Goal: Task Accomplishment & Management: Manage account settings

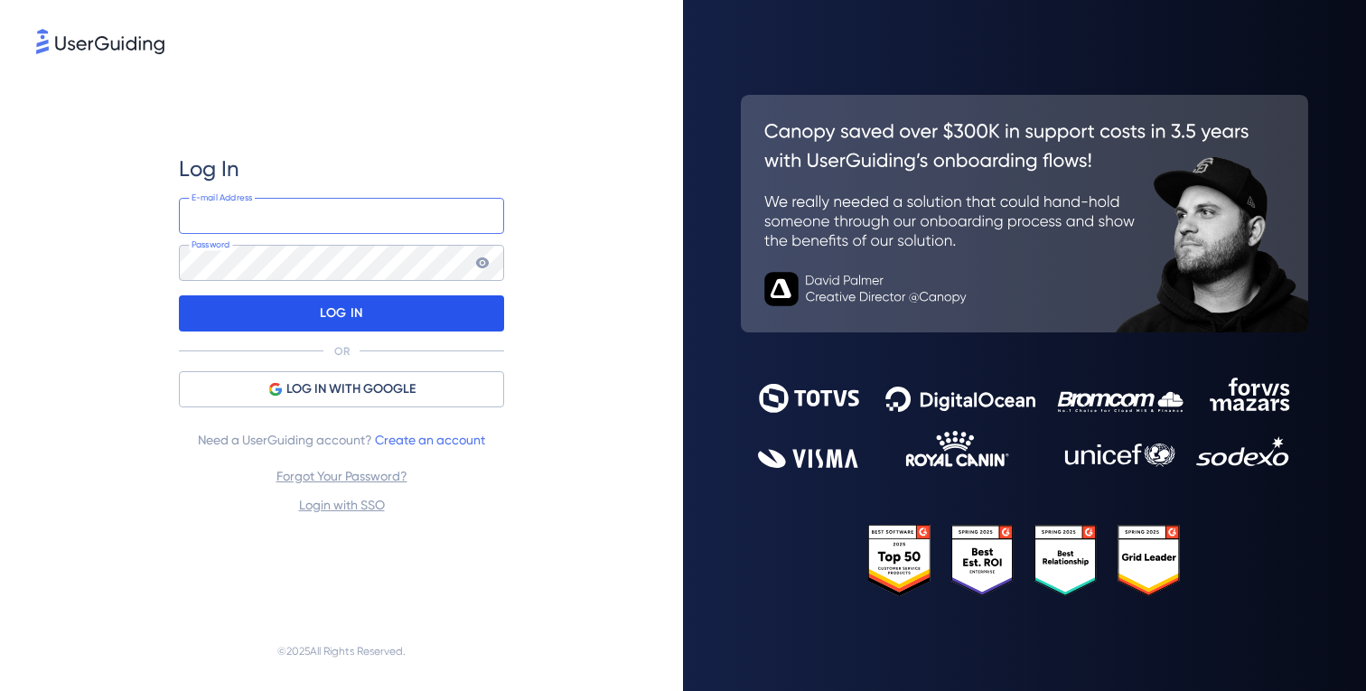
type input "[PERSON_NAME][EMAIL_ADDRESS][PERSON_NAME][DOMAIN_NAME]"
click at [345, 308] on p "LOG IN" at bounding box center [341, 313] width 42 height 29
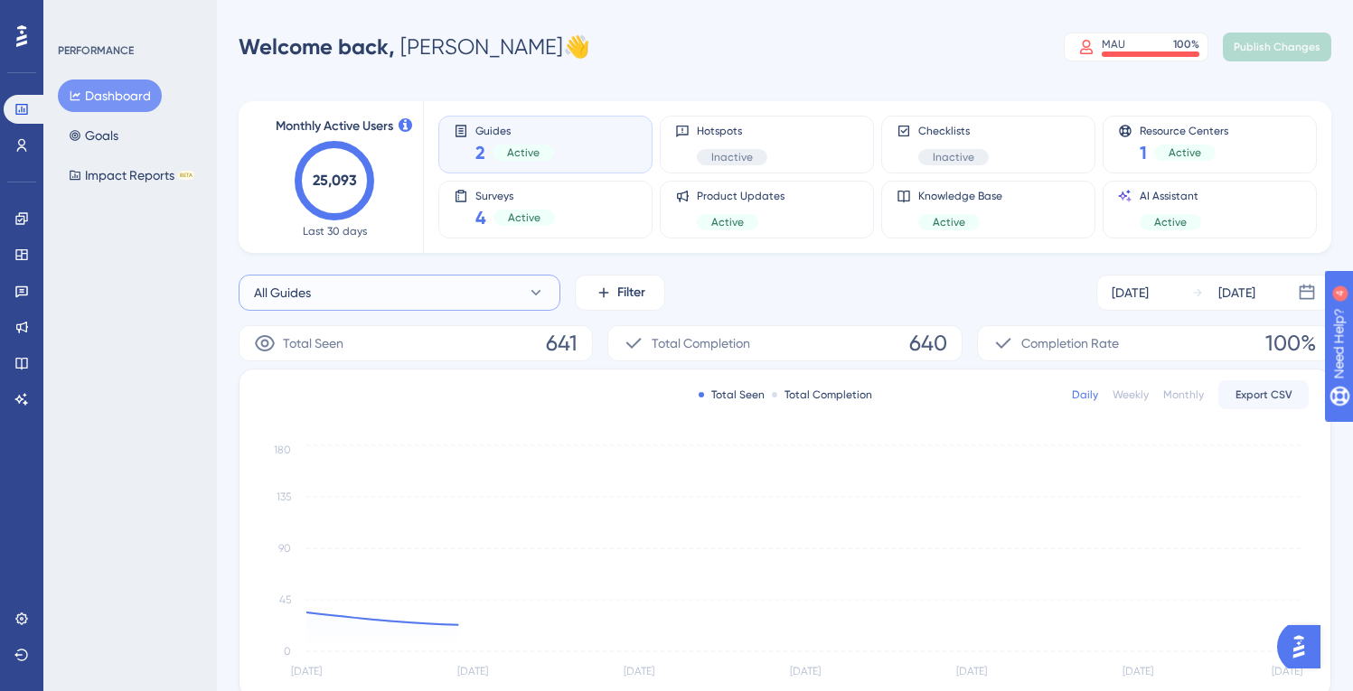
click at [353, 300] on button "All Guides" at bounding box center [400, 293] width 322 height 36
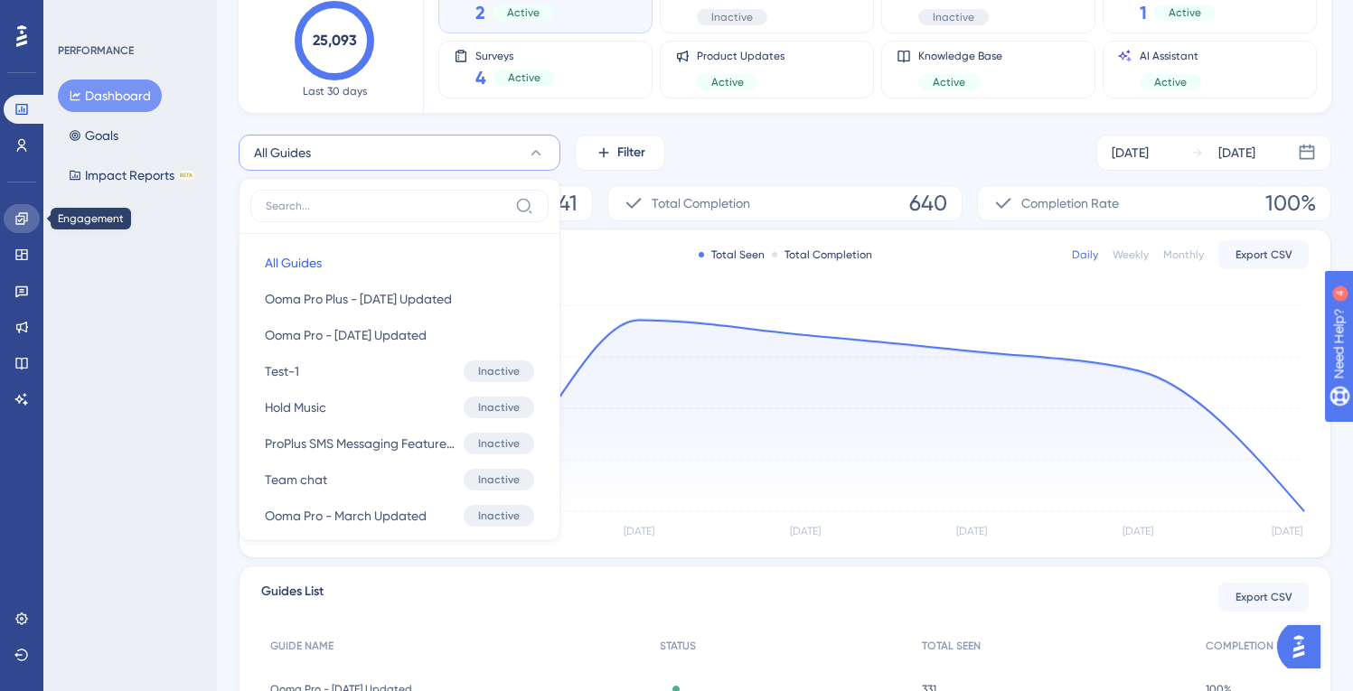
click at [23, 221] on icon at bounding box center [21, 218] width 14 height 14
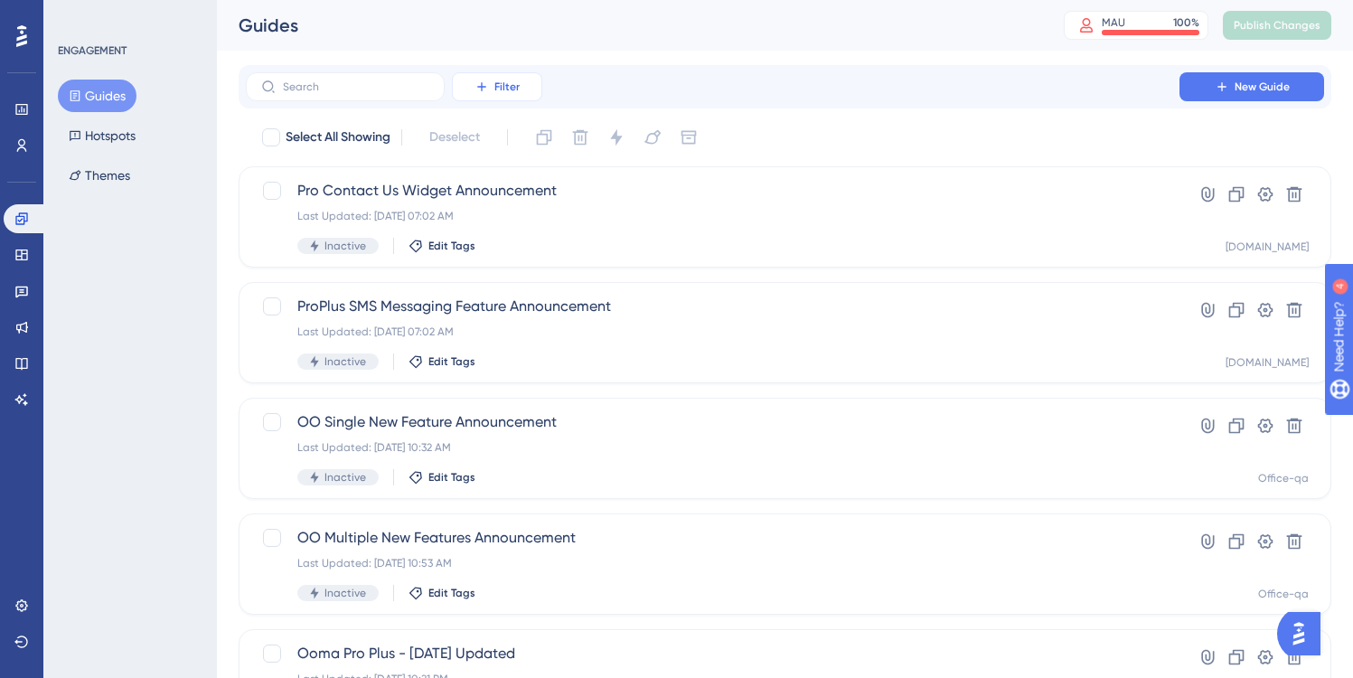
click at [504, 89] on span "Filter" at bounding box center [506, 87] width 25 height 14
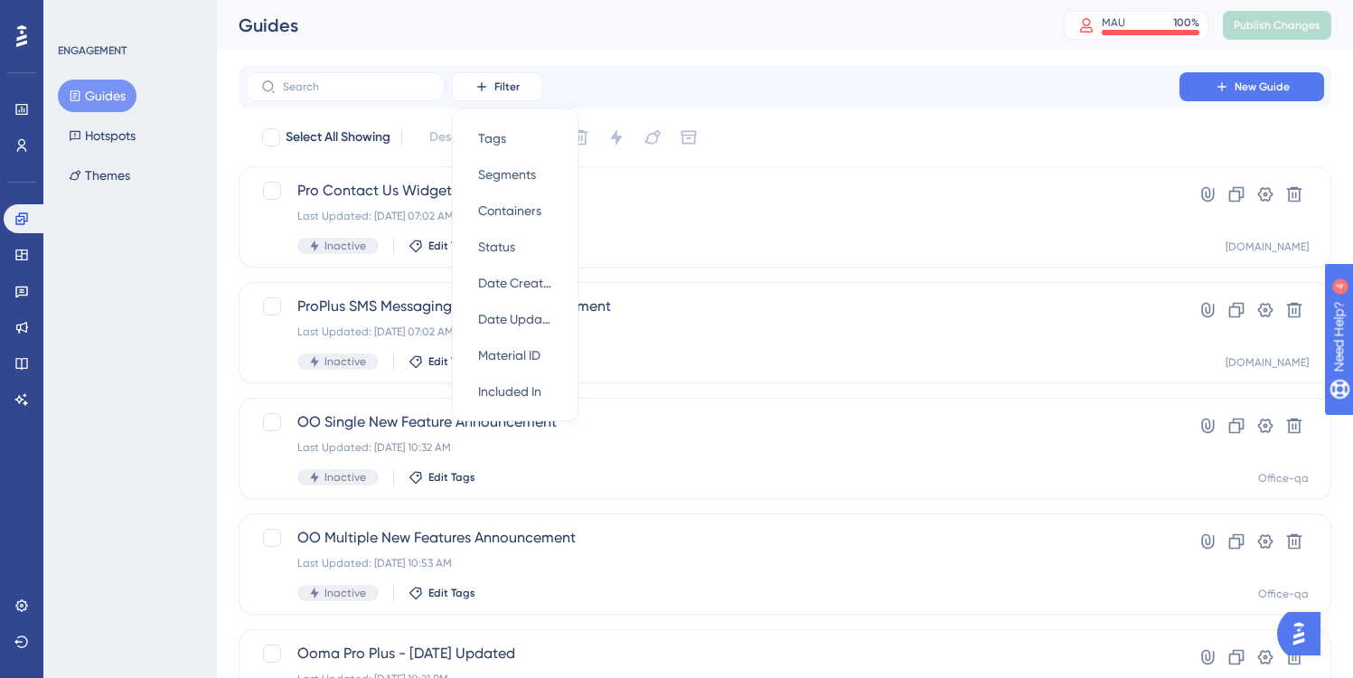
click at [574, 80] on div "✨ Save My Spot!✨" at bounding box center [685, 303] width 1366 height 691
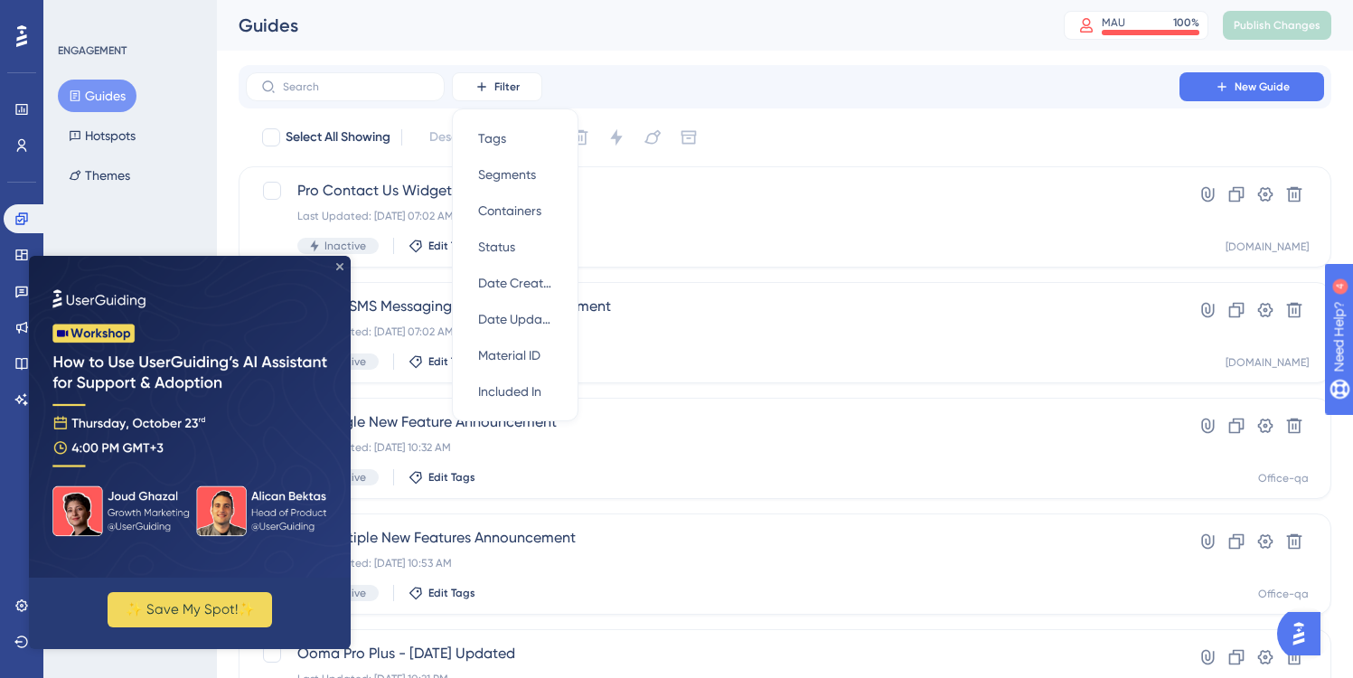
click at [340, 263] on icon "Close Preview" at bounding box center [339, 266] width 7 height 7
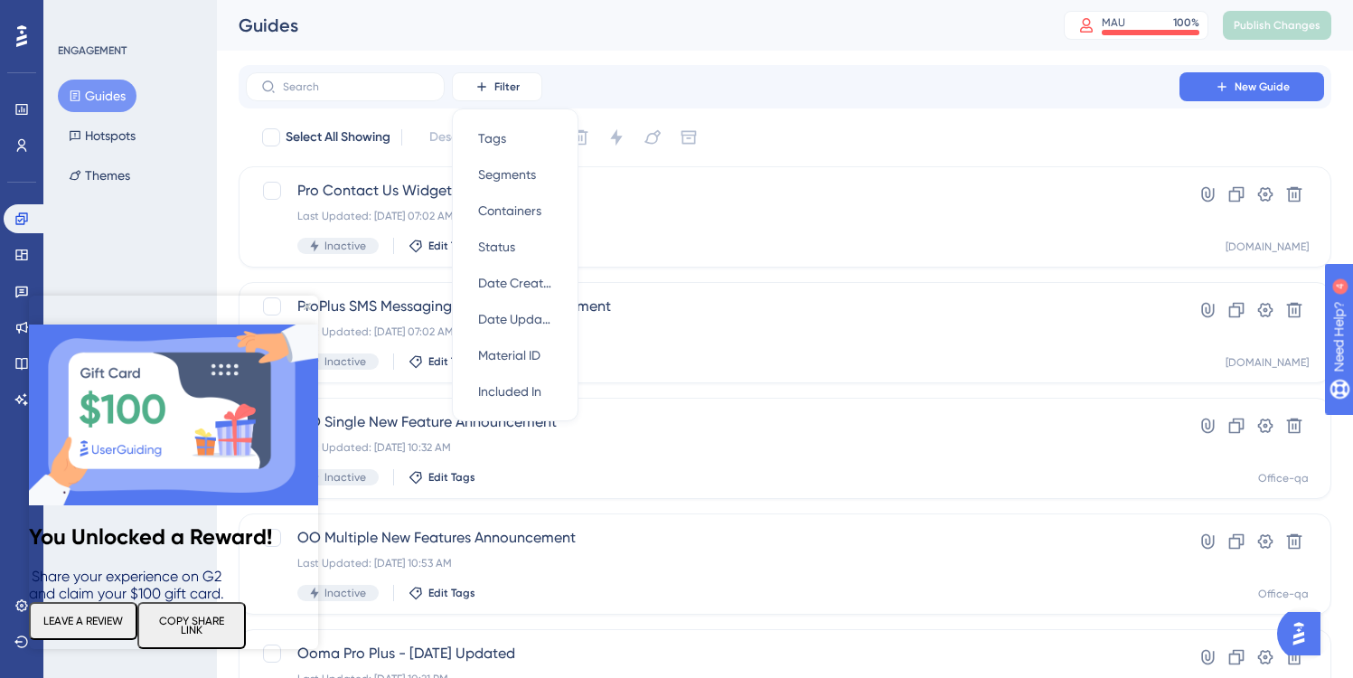
click at [761, 125] on div "Select All Showing Deselect" at bounding box center [795, 137] width 1071 height 29
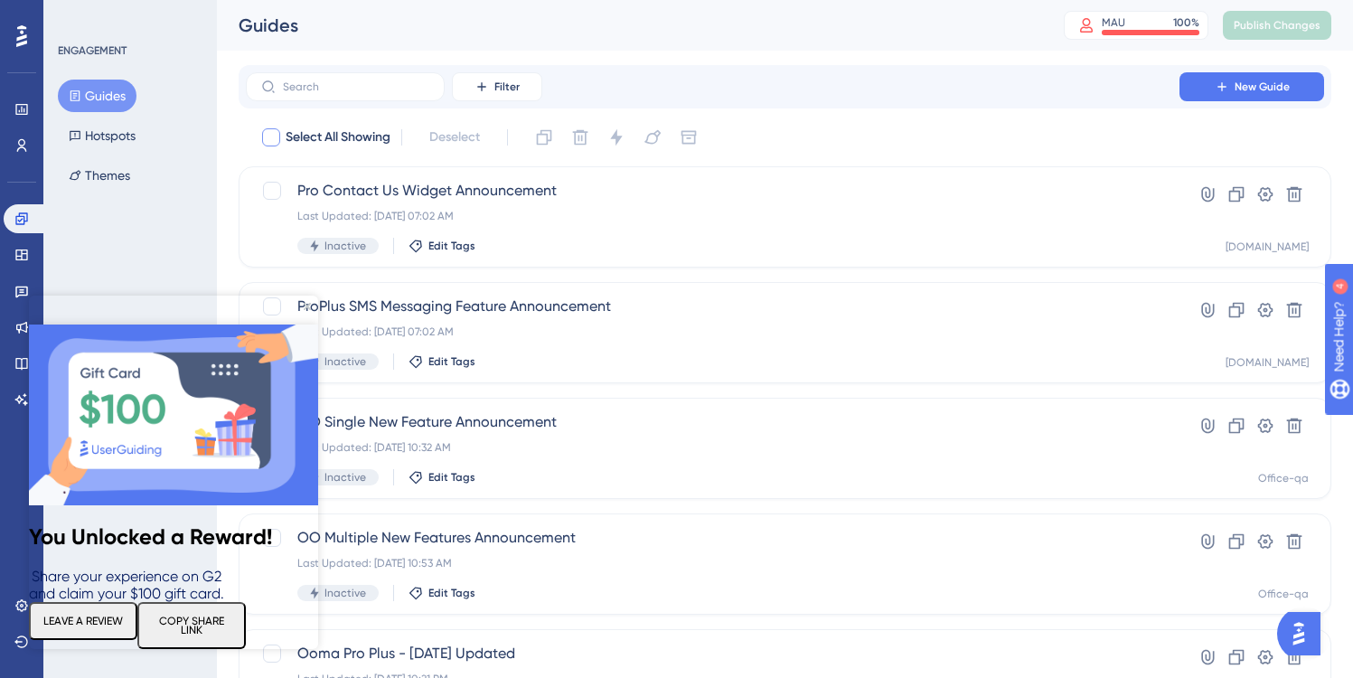
click at [268, 138] on div at bounding box center [271, 137] width 18 height 18
checkbox input "true"
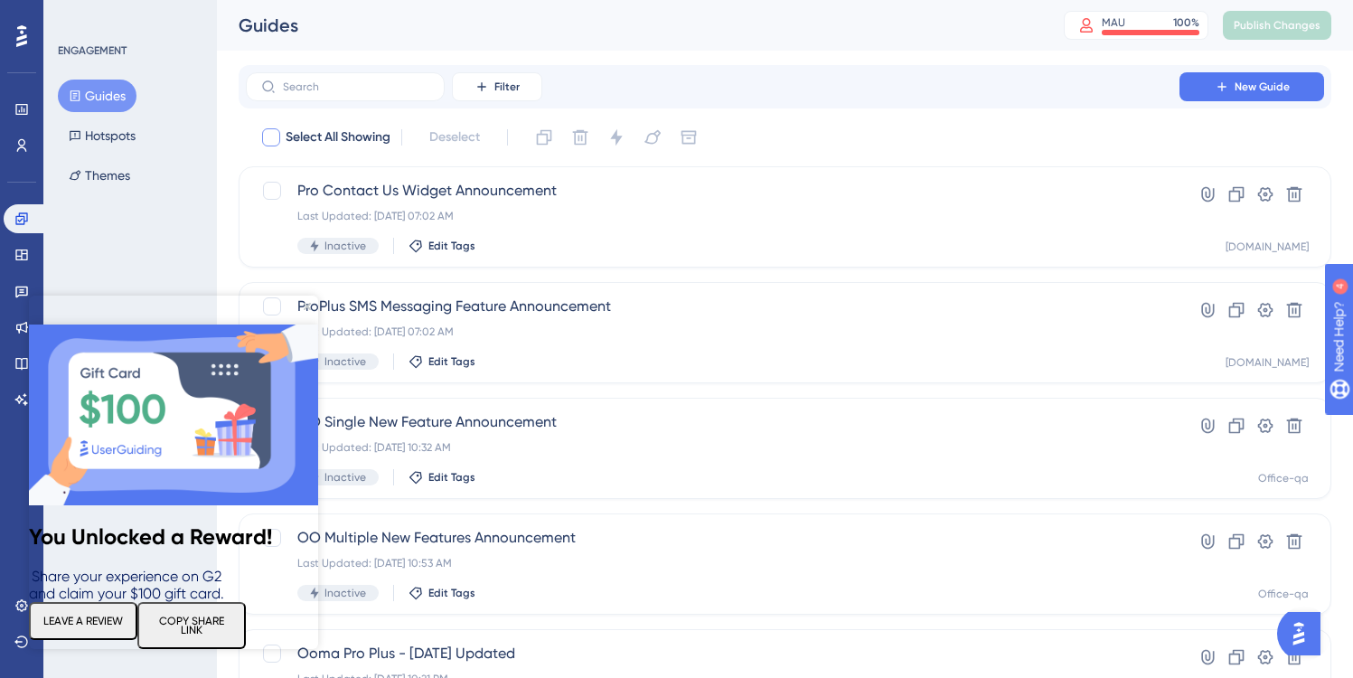
checkbox input "true"
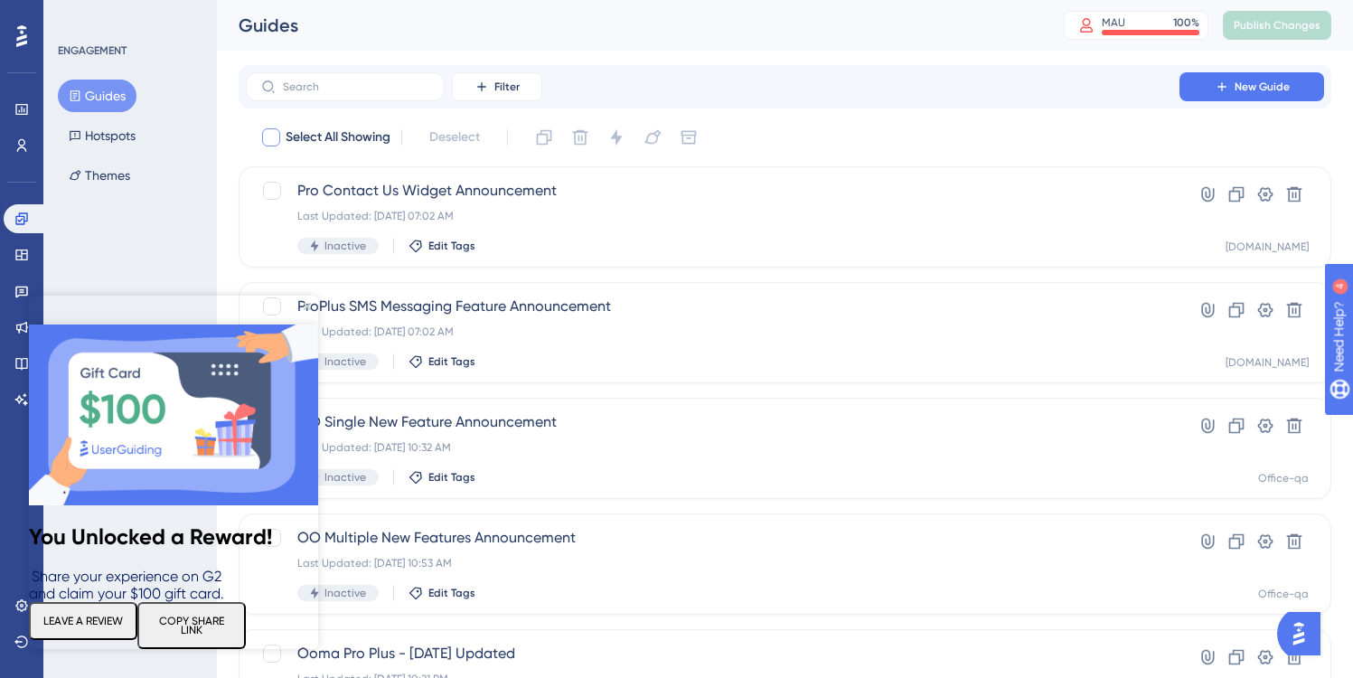
checkbox input "true"
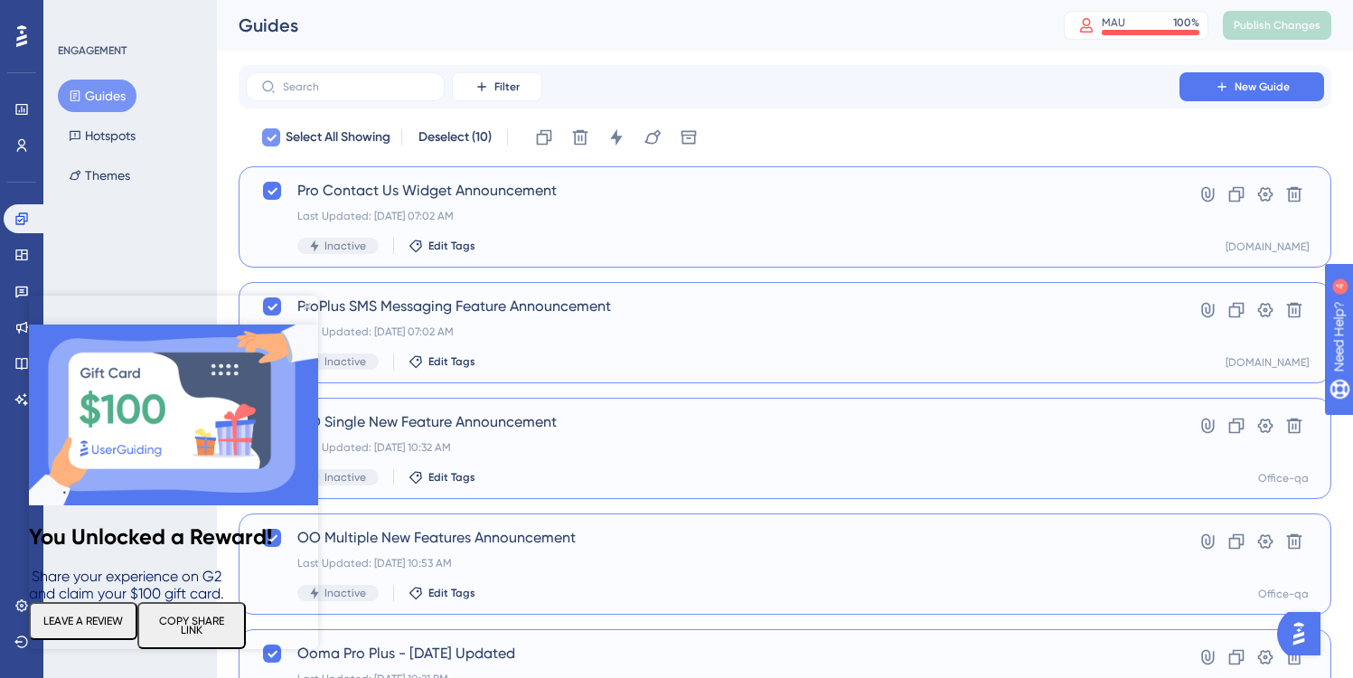
click at [261, 138] on div at bounding box center [271, 138] width 22 height 22
checkbox input "false"
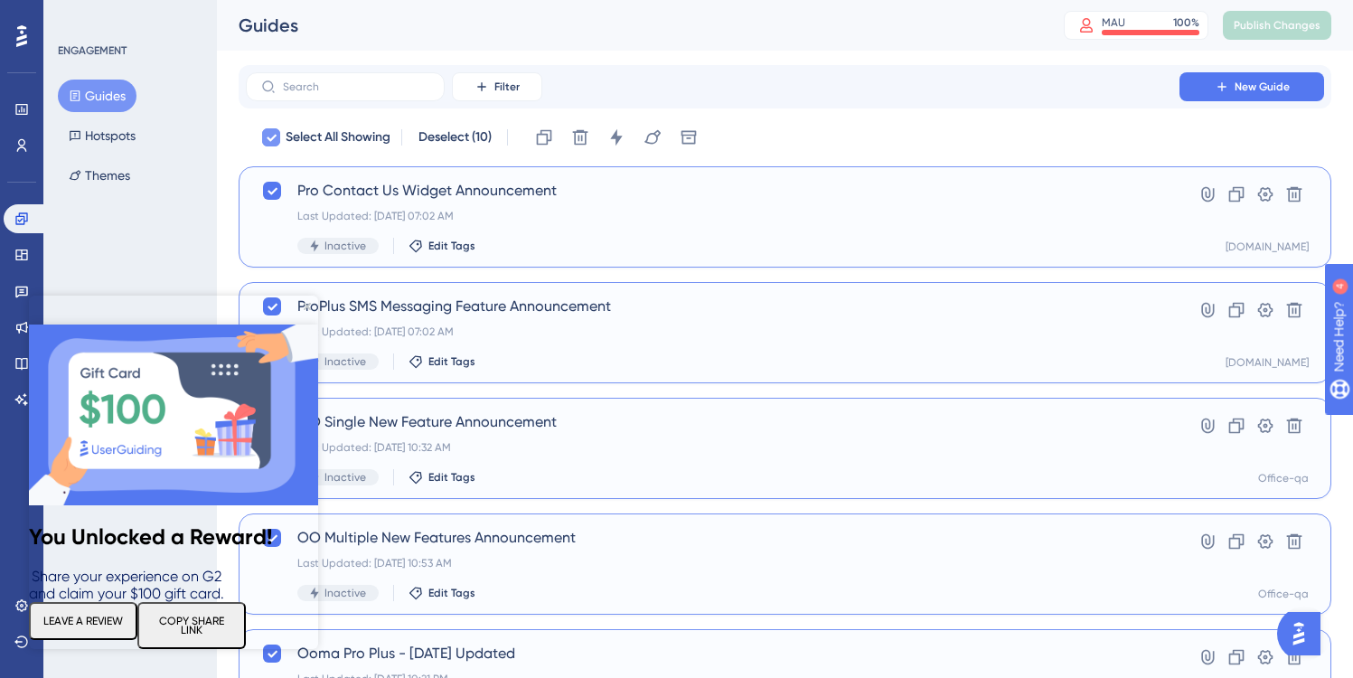
checkbox input "false"
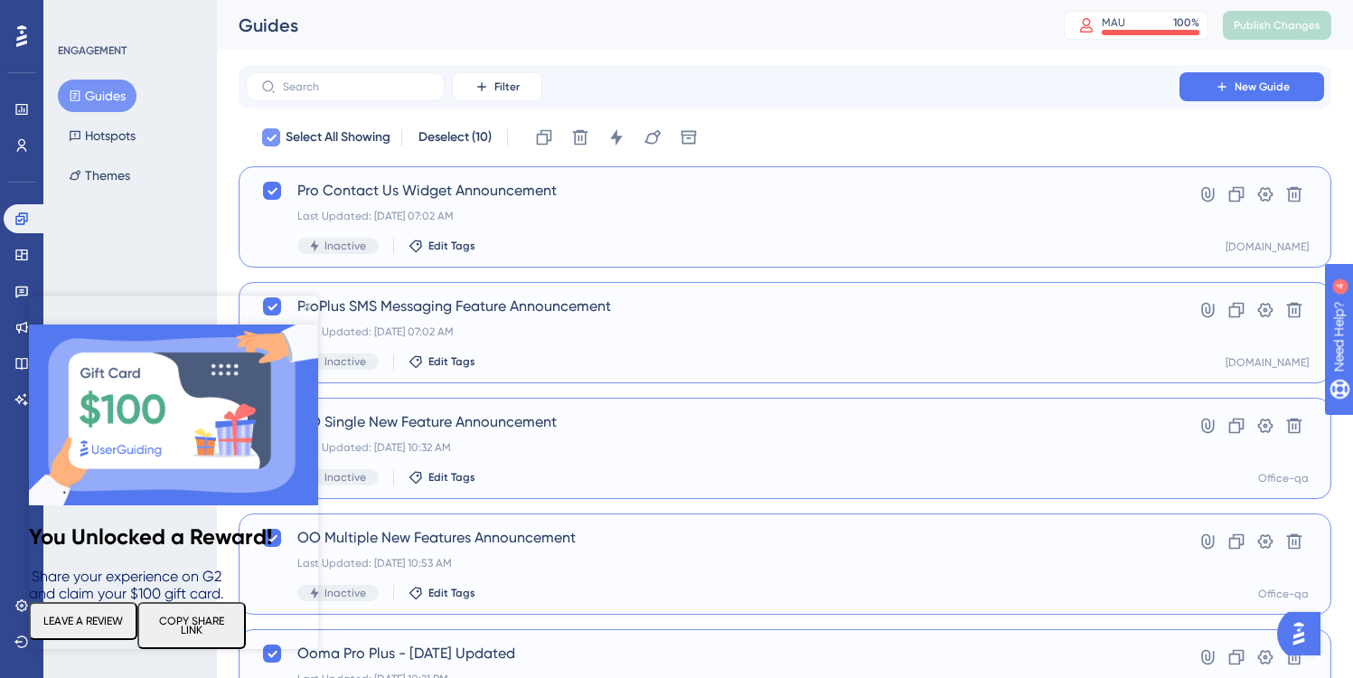
checkbox input "false"
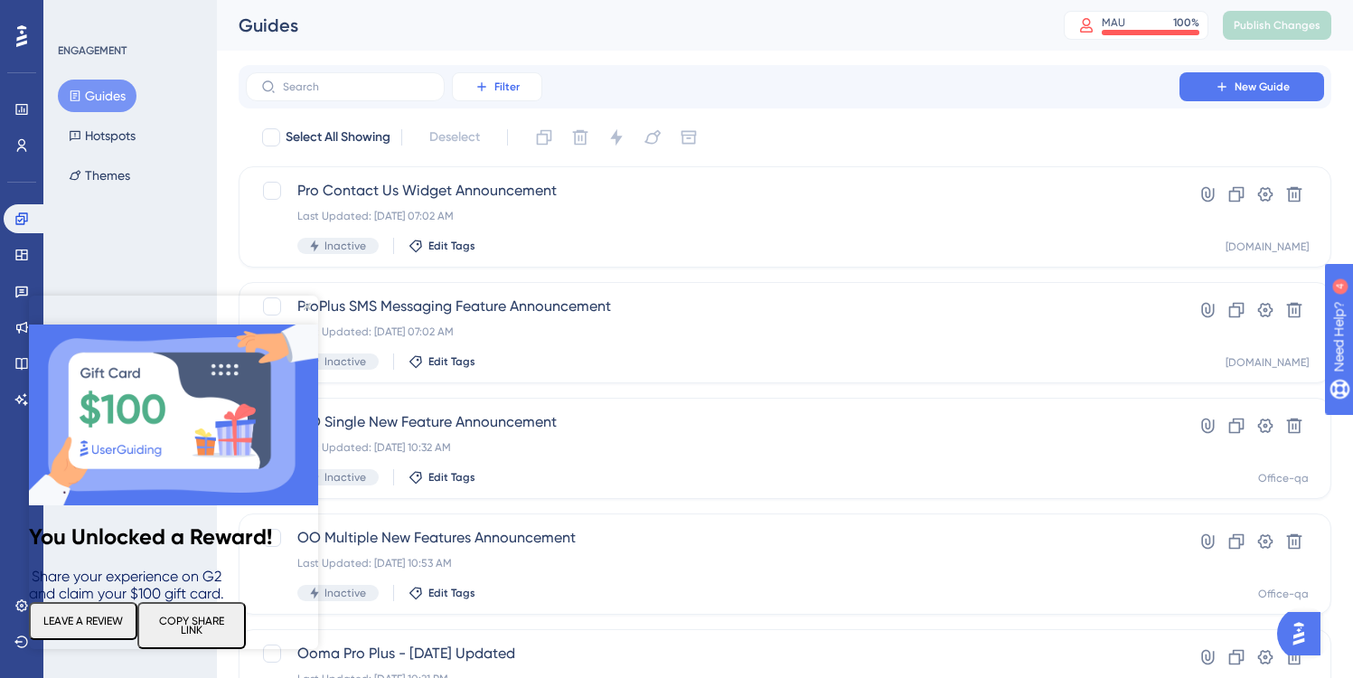
click at [494, 85] on span "Filter" at bounding box center [506, 87] width 25 height 14
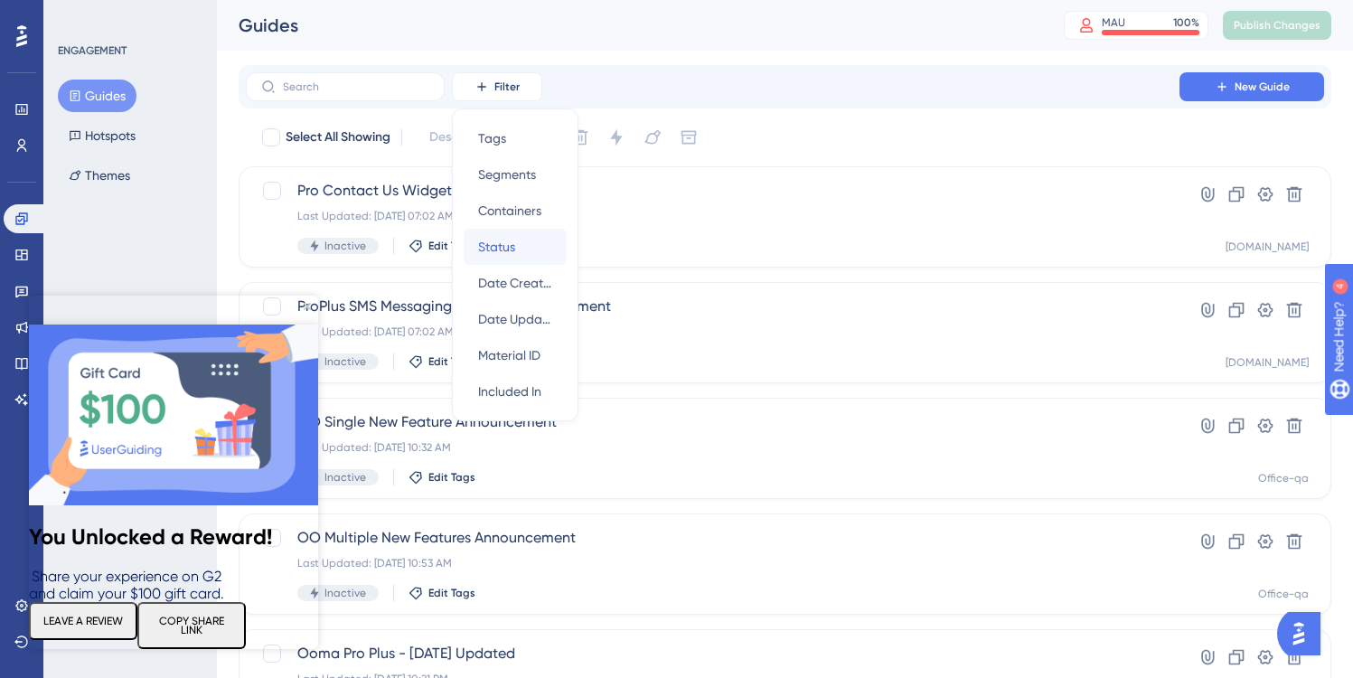
click at [502, 239] on span "Status" at bounding box center [496, 247] width 37 height 22
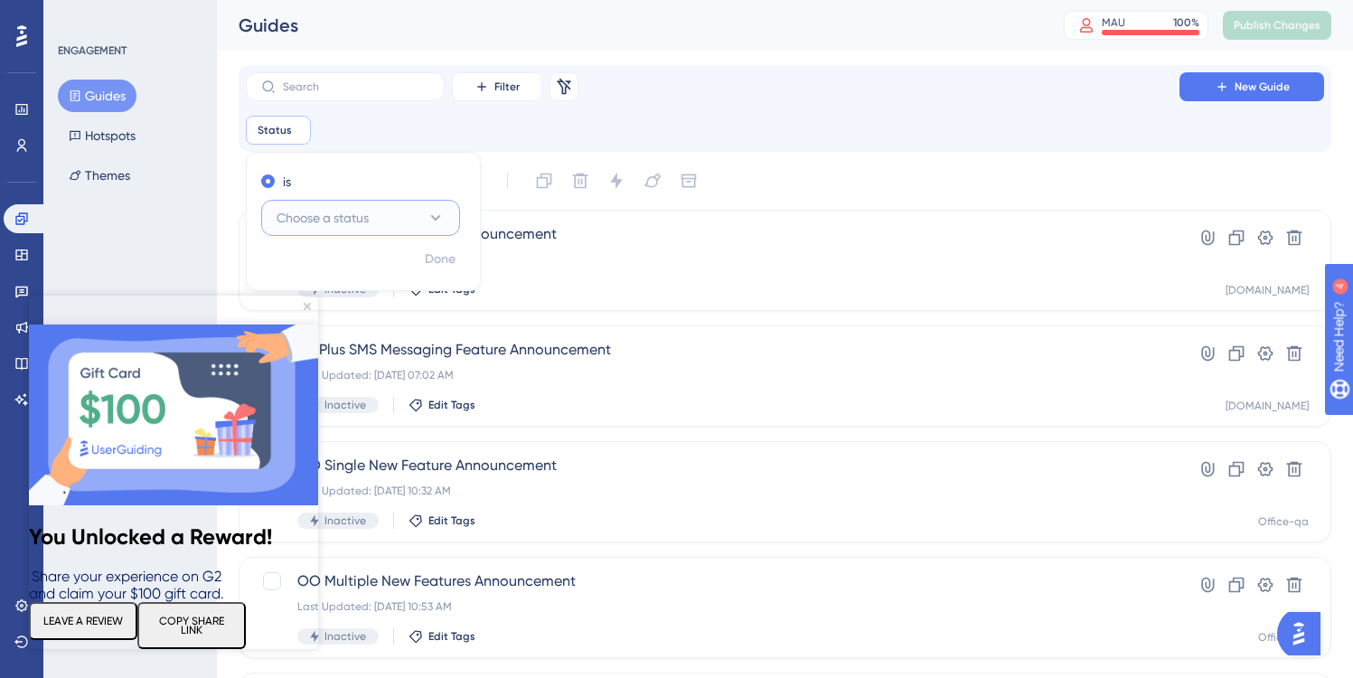
click at [368, 213] on span "Choose a status" at bounding box center [323, 218] width 92 height 22
click at [317, 271] on span "Active" at bounding box center [305, 273] width 36 height 22
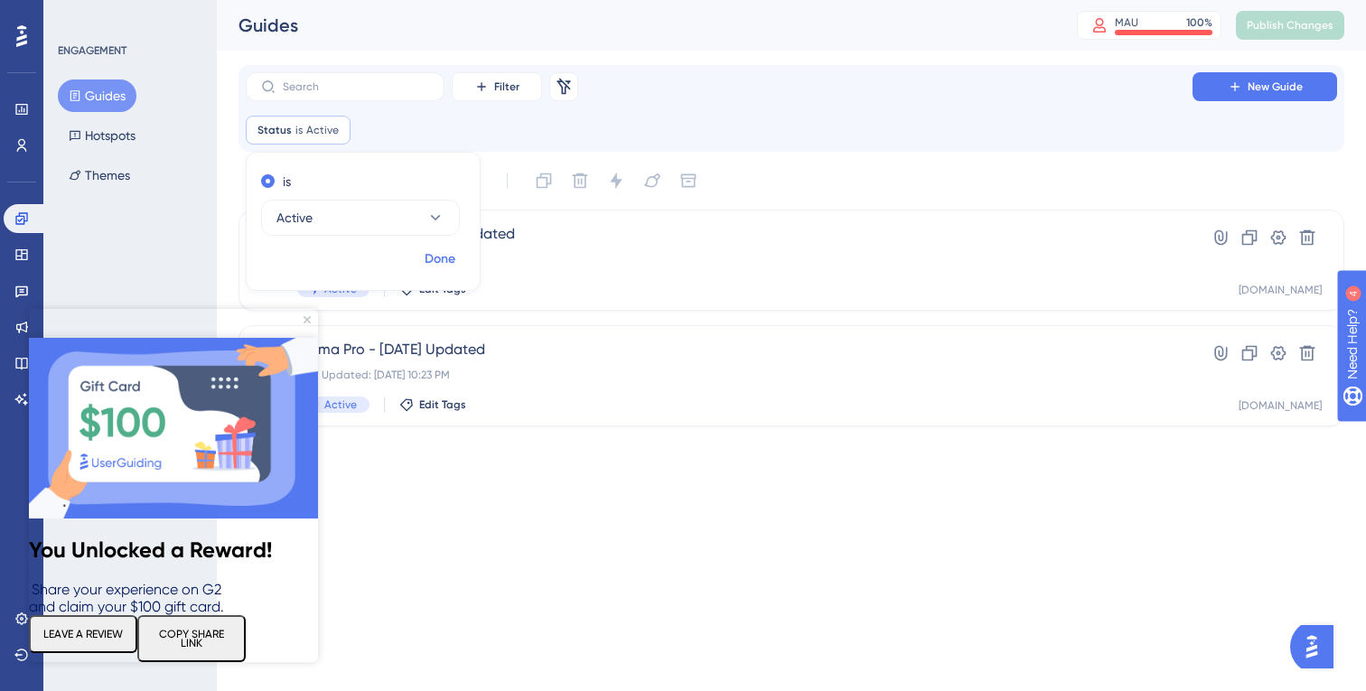
click at [437, 257] on span "Done" at bounding box center [440, 259] width 31 height 22
click at [306, 319] on icon "Close Preview" at bounding box center [307, 319] width 7 height 7
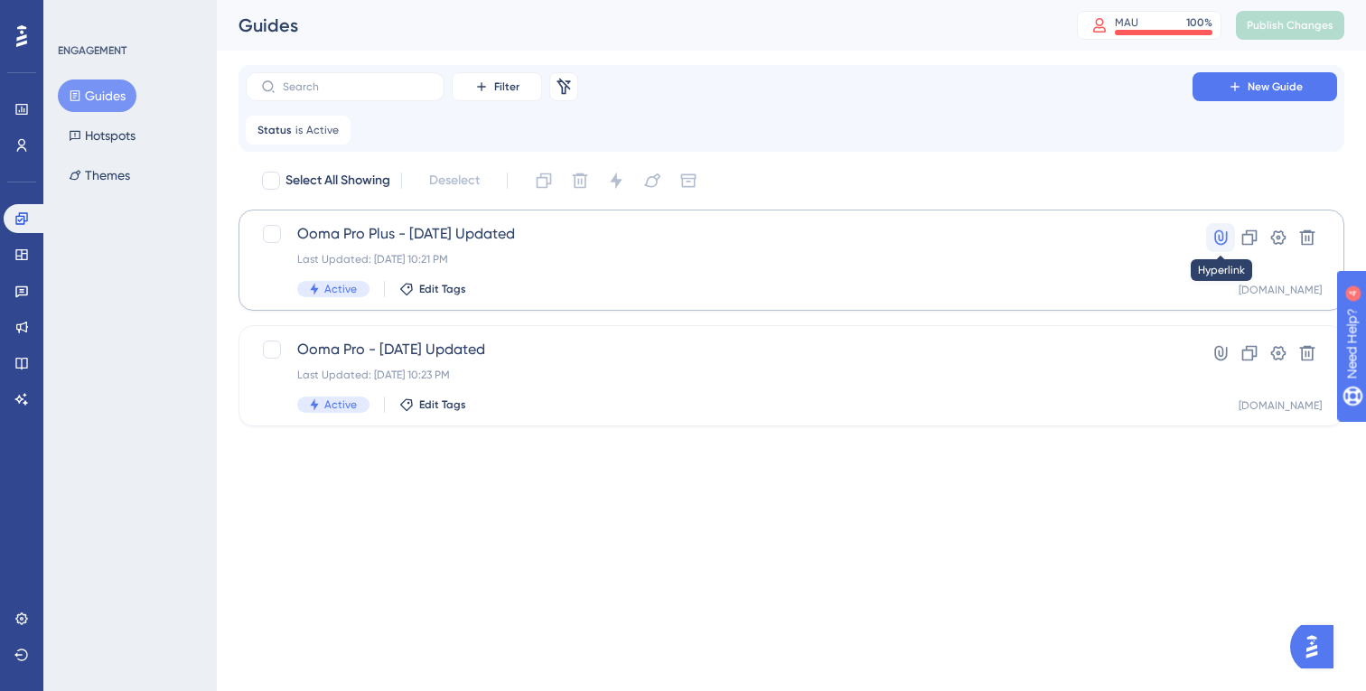
click at [1221, 238] on icon at bounding box center [1221, 238] width 18 height 18
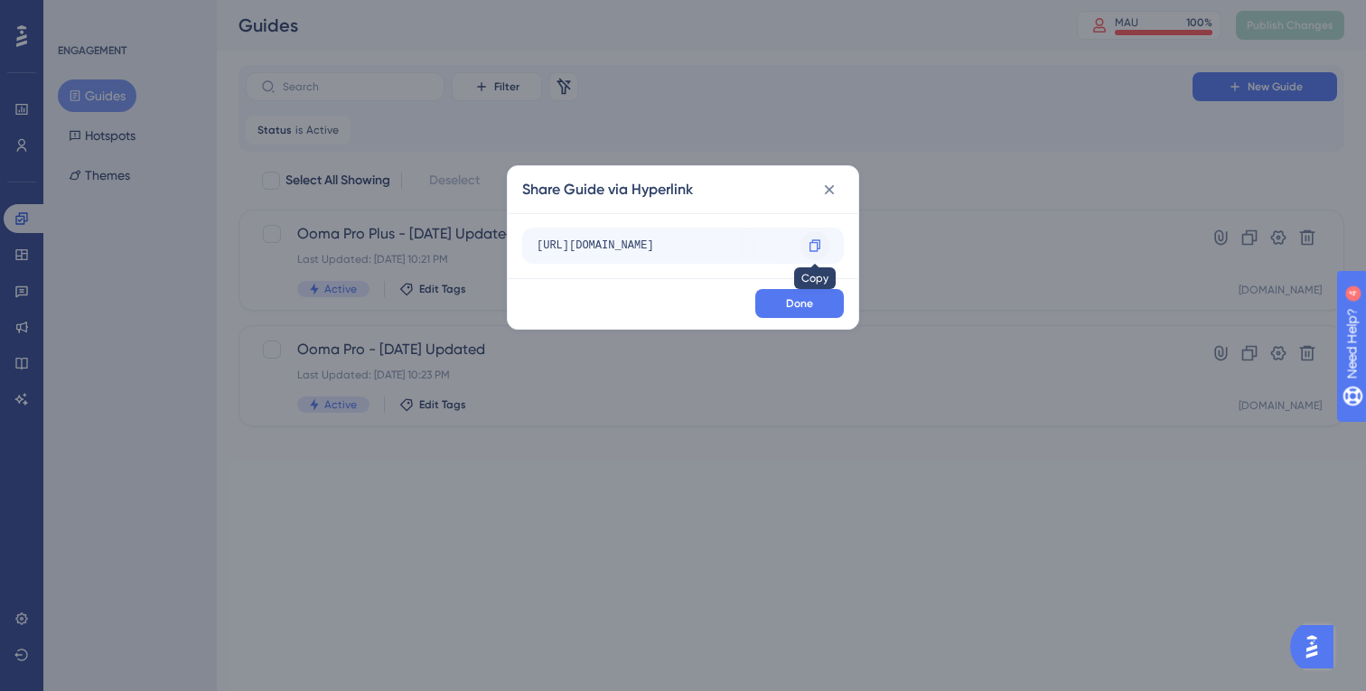
click at [814, 242] on icon at bounding box center [815, 246] width 14 height 14
click at [832, 188] on icon at bounding box center [829, 190] width 18 height 18
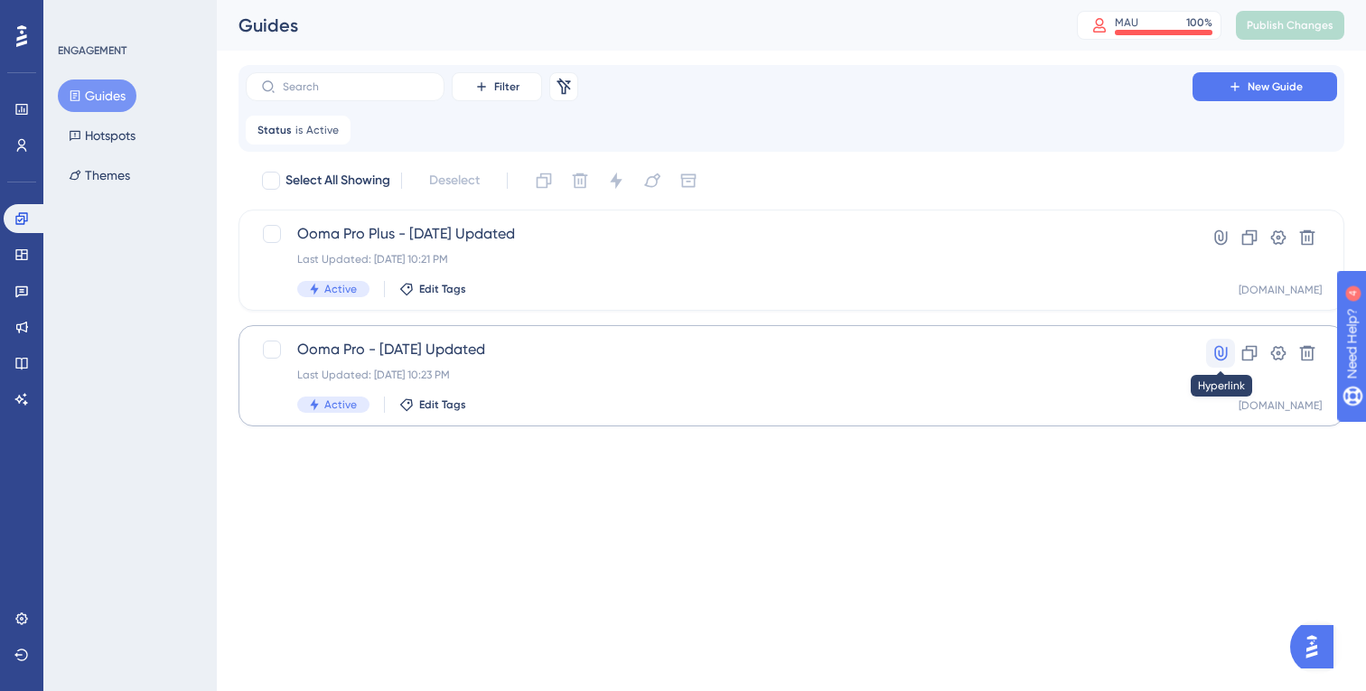
click at [1216, 354] on icon at bounding box center [1221, 353] width 18 height 18
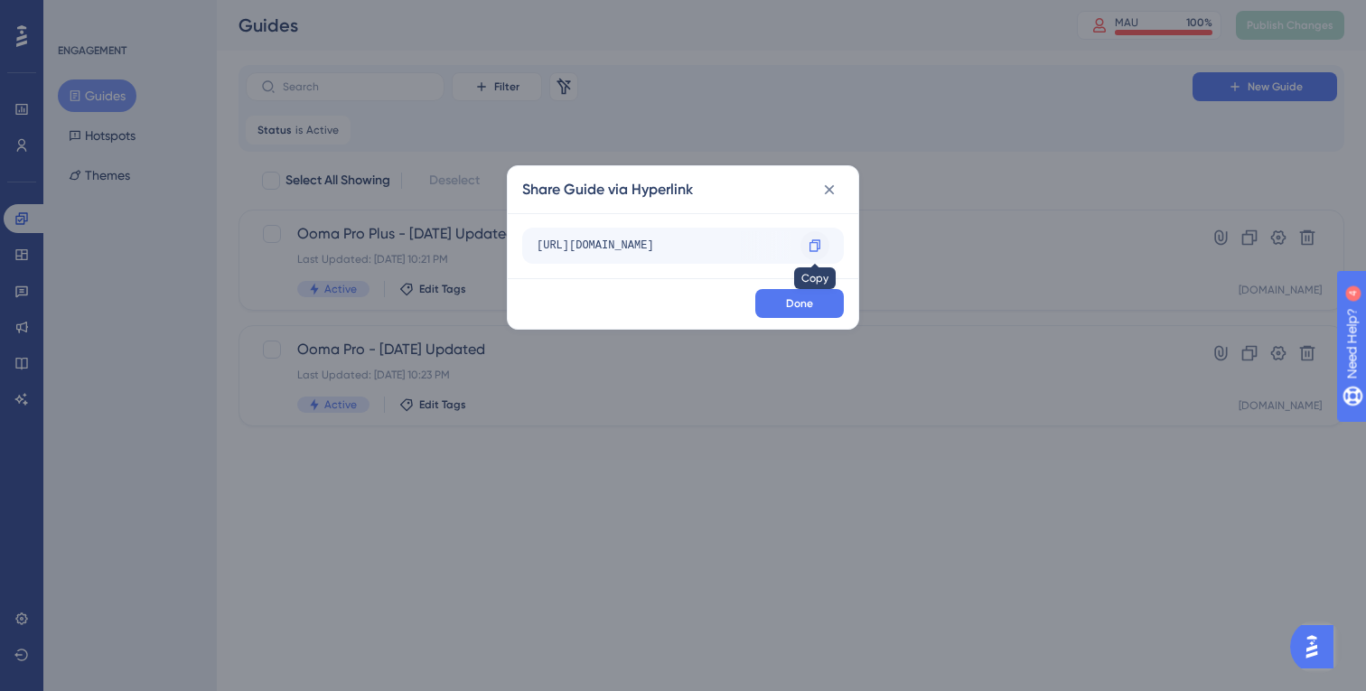
click at [813, 246] on icon at bounding box center [815, 246] width 14 height 14
click at [830, 183] on icon at bounding box center [829, 190] width 18 height 18
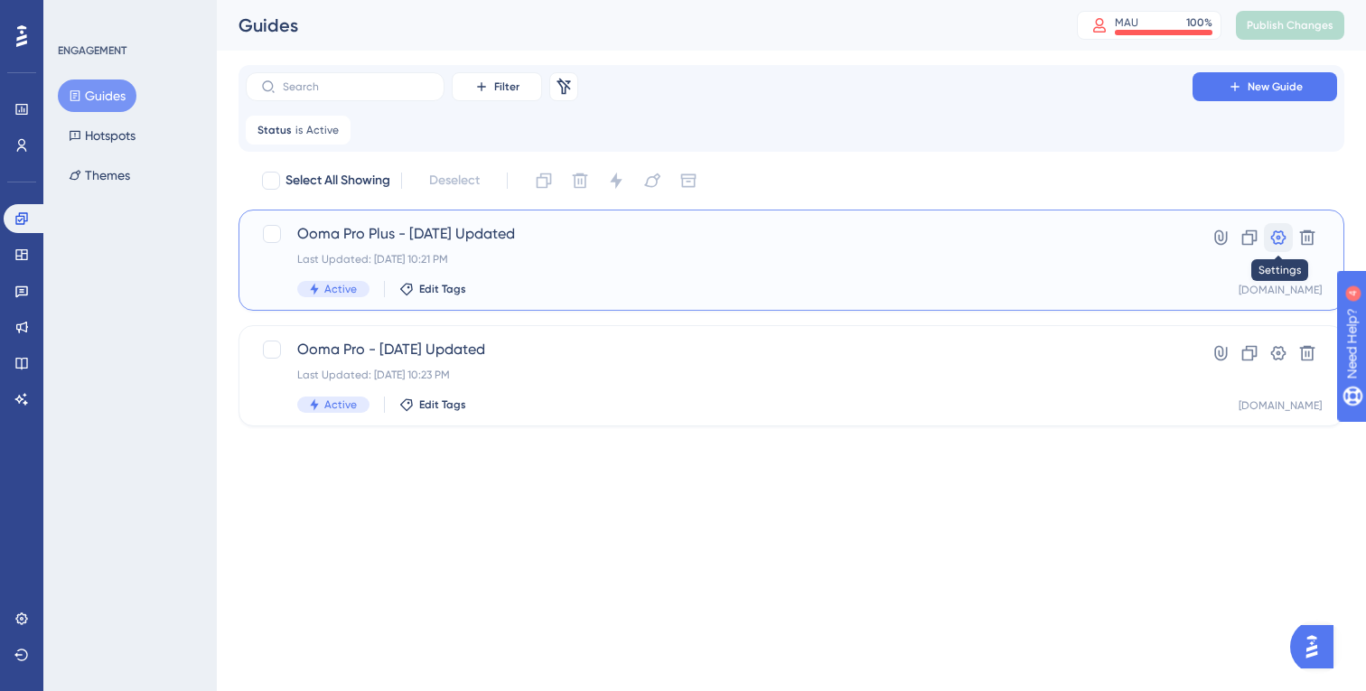
click at [1282, 234] on icon at bounding box center [1278, 237] width 15 height 14
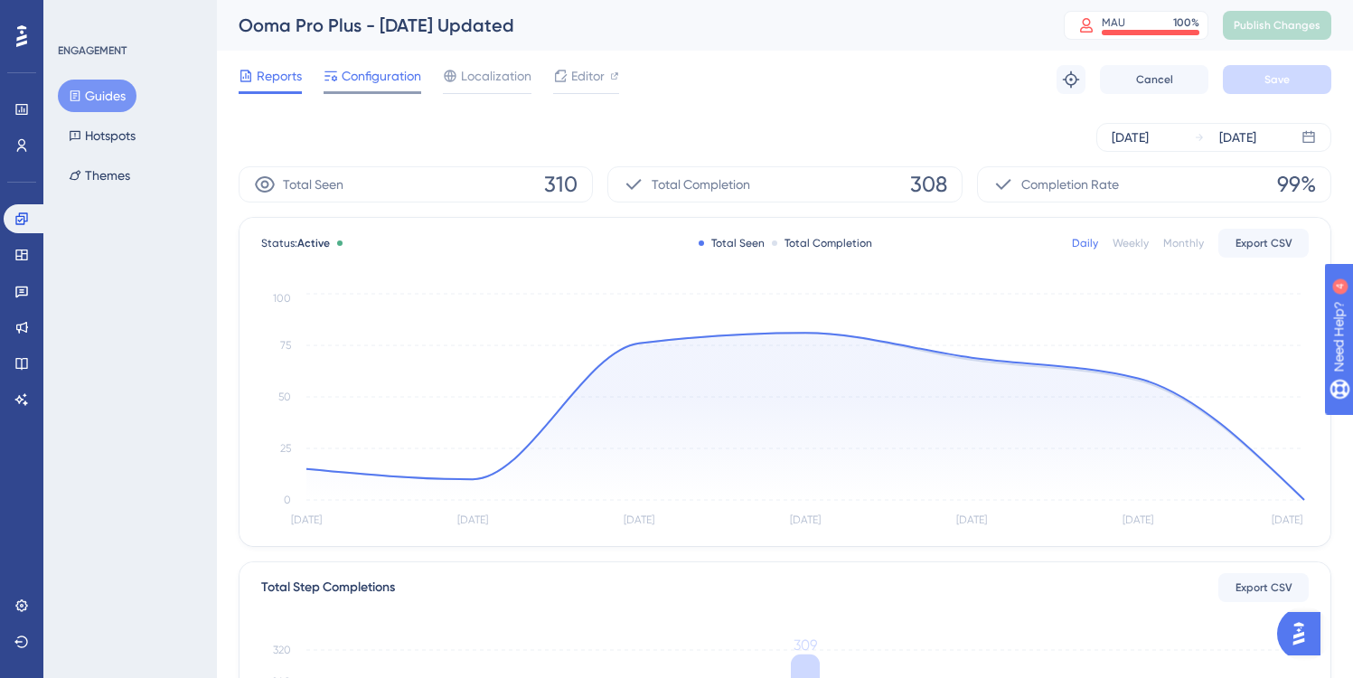
click at [378, 74] on span "Configuration" at bounding box center [382, 76] width 80 height 22
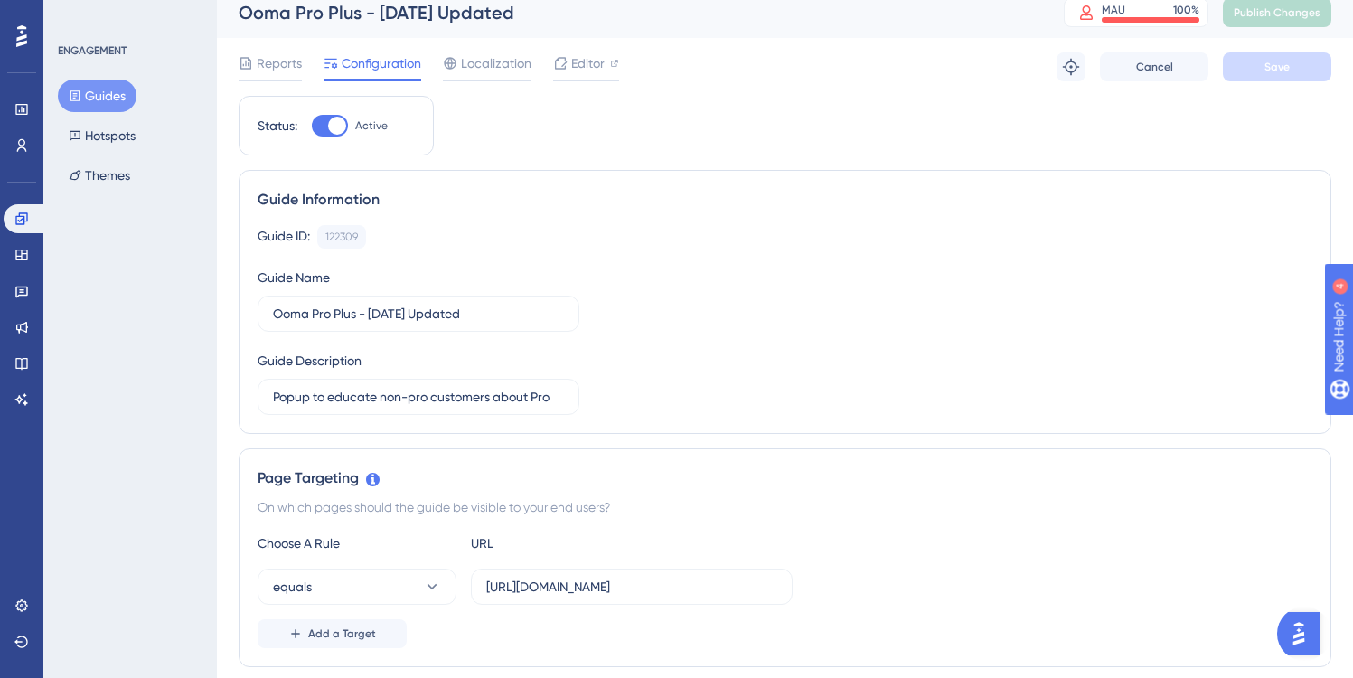
scroll to position [9, 0]
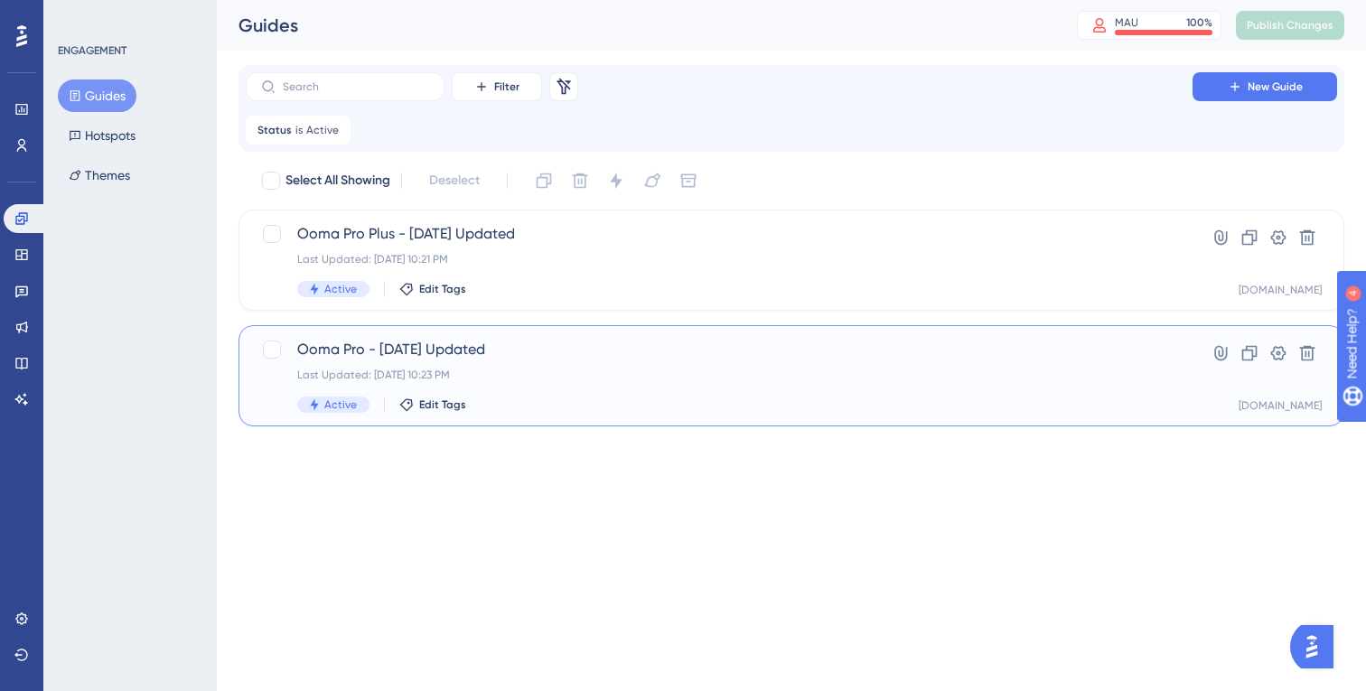
click at [530, 347] on span "Ooma Pro - [DATE] Updated" at bounding box center [719, 350] width 844 height 22
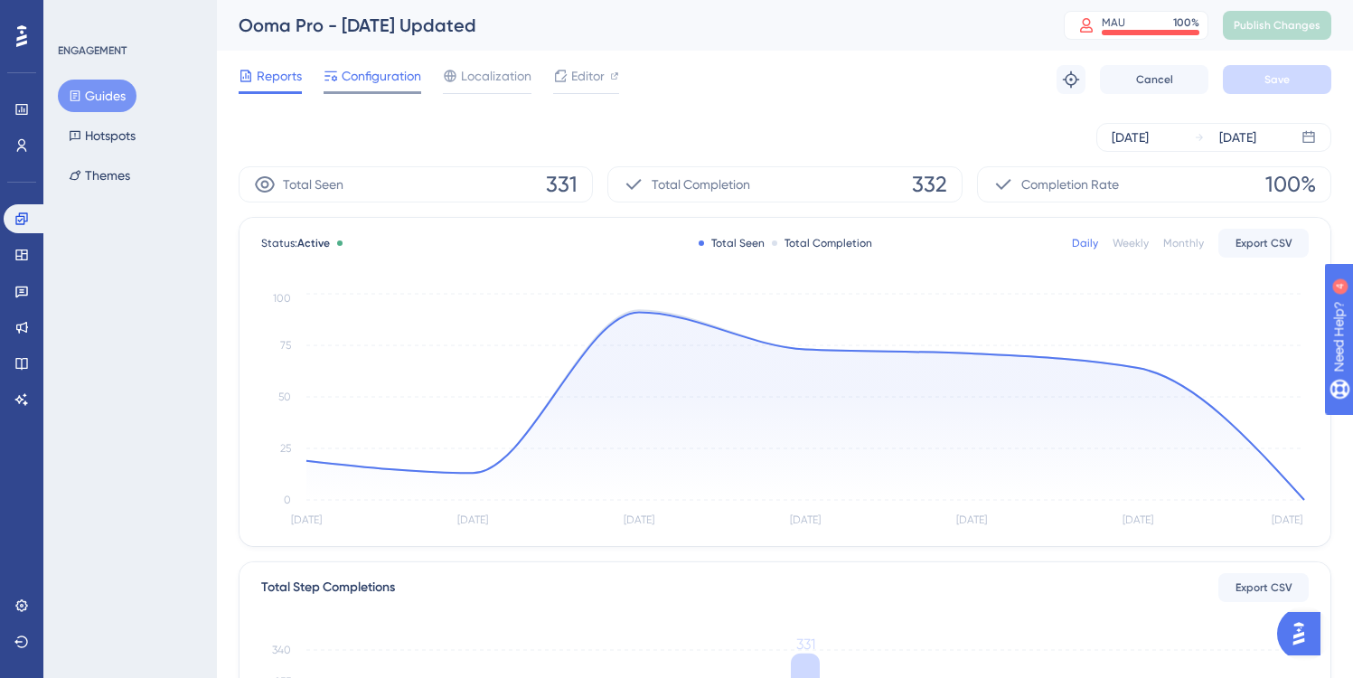
click at [363, 76] on span "Configuration" at bounding box center [382, 76] width 80 height 22
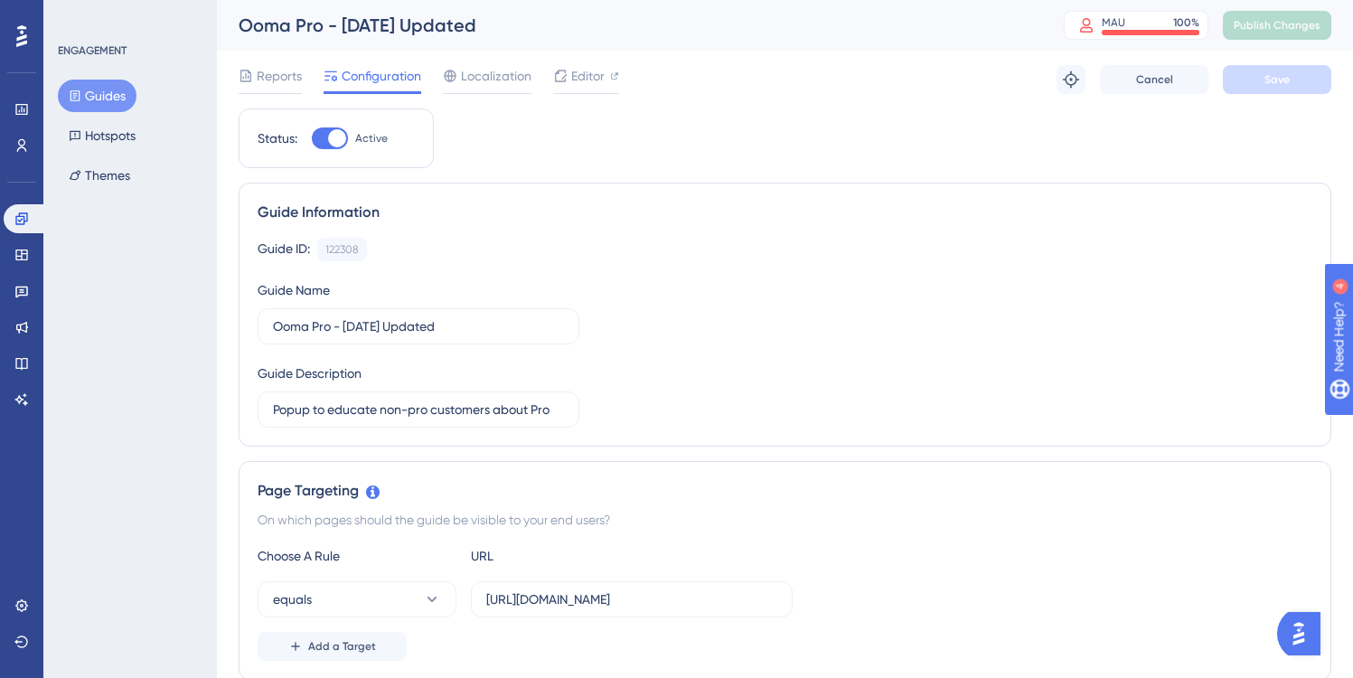
click at [100, 94] on button "Guides" at bounding box center [97, 96] width 79 height 33
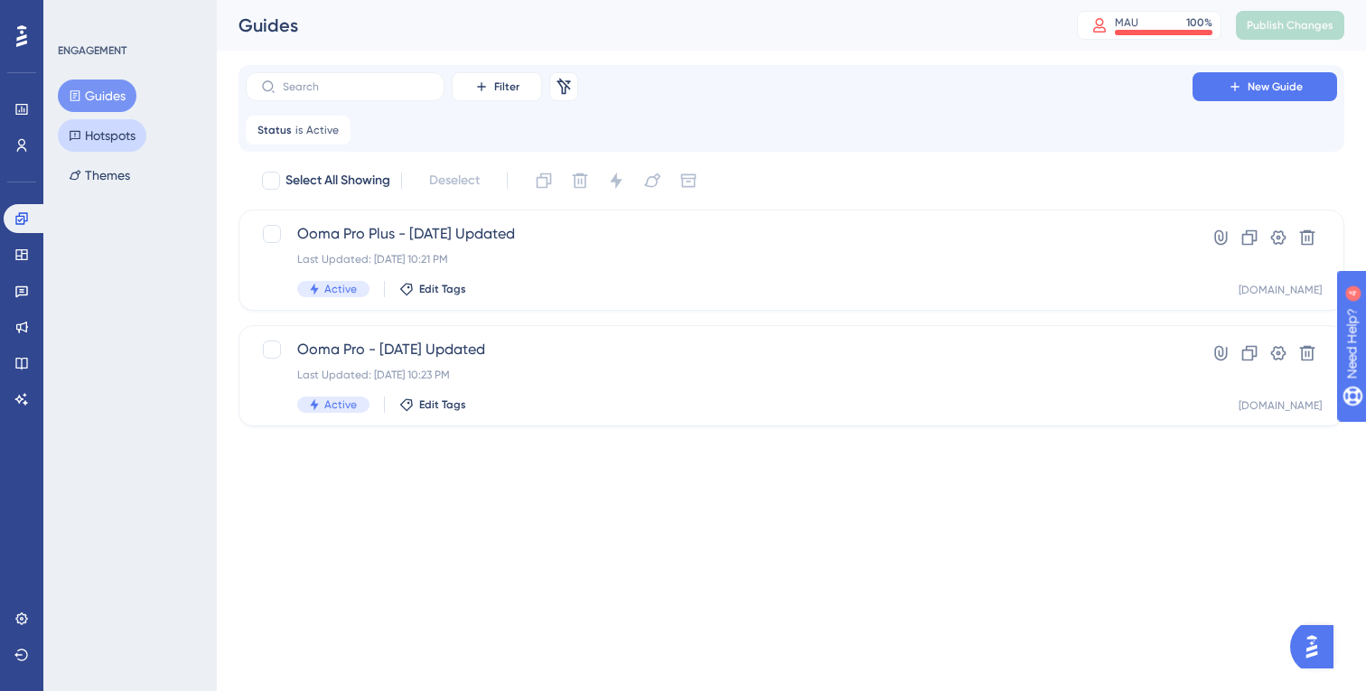
click at [98, 135] on button "Hotspots" at bounding box center [102, 135] width 89 height 33
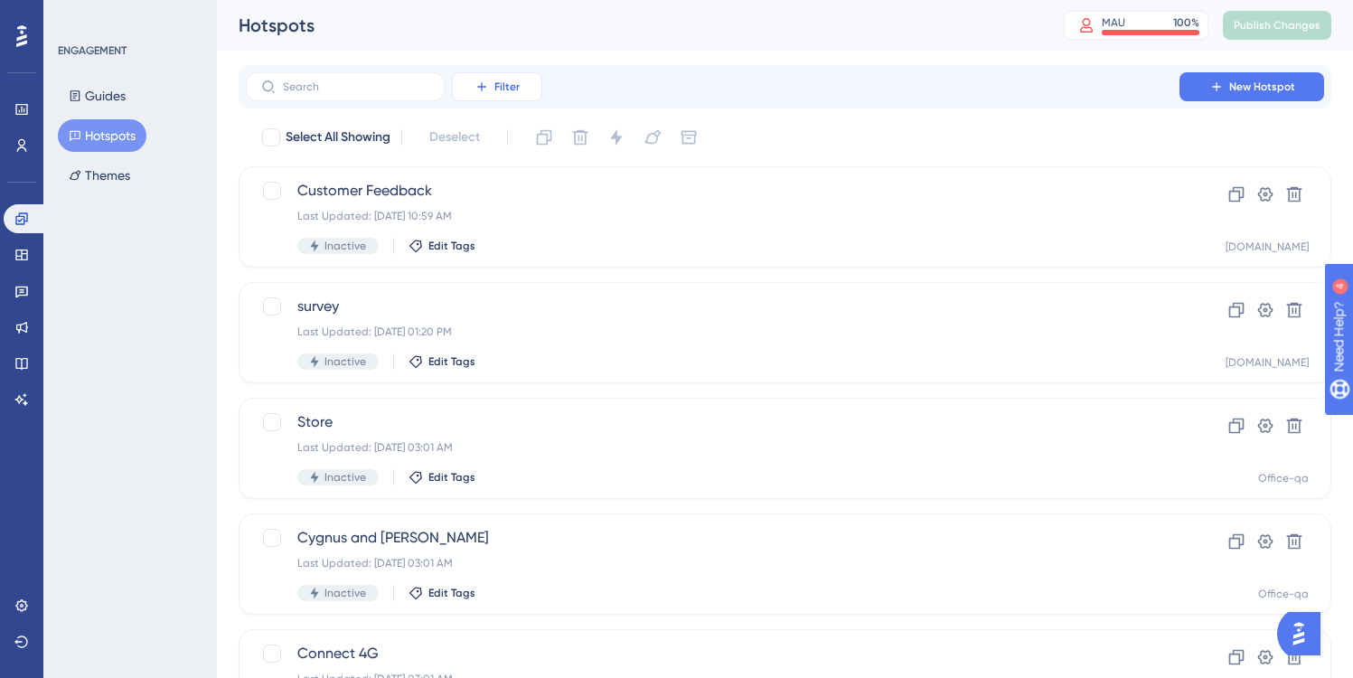
click at [506, 84] on span "Filter" at bounding box center [506, 87] width 25 height 14
click at [497, 247] on span "Status" at bounding box center [496, 247] width 37 height 22
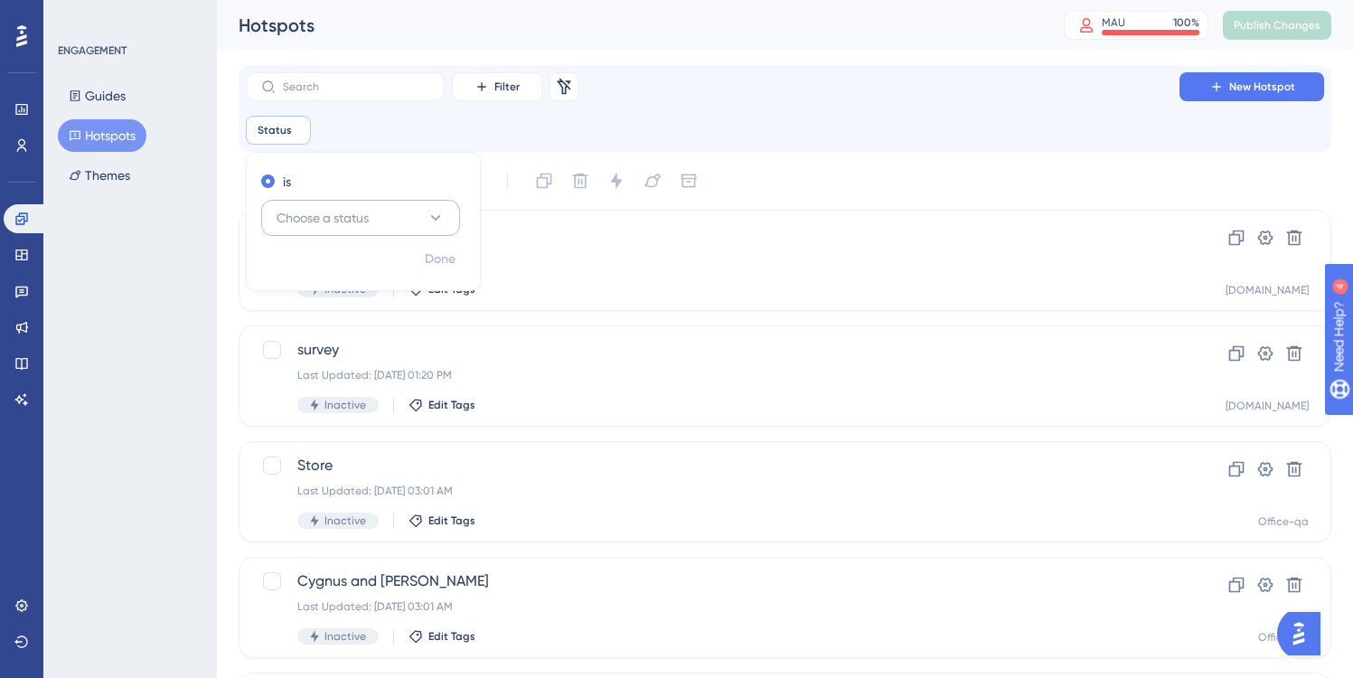
click at [343, 225] on span "Choose a status" at bounding box center [323, 218] width 92 height 22
click at [326, 266] on div "Active Active" at bounding box center [360, 273] width 146 height 36
checkbox input "true"
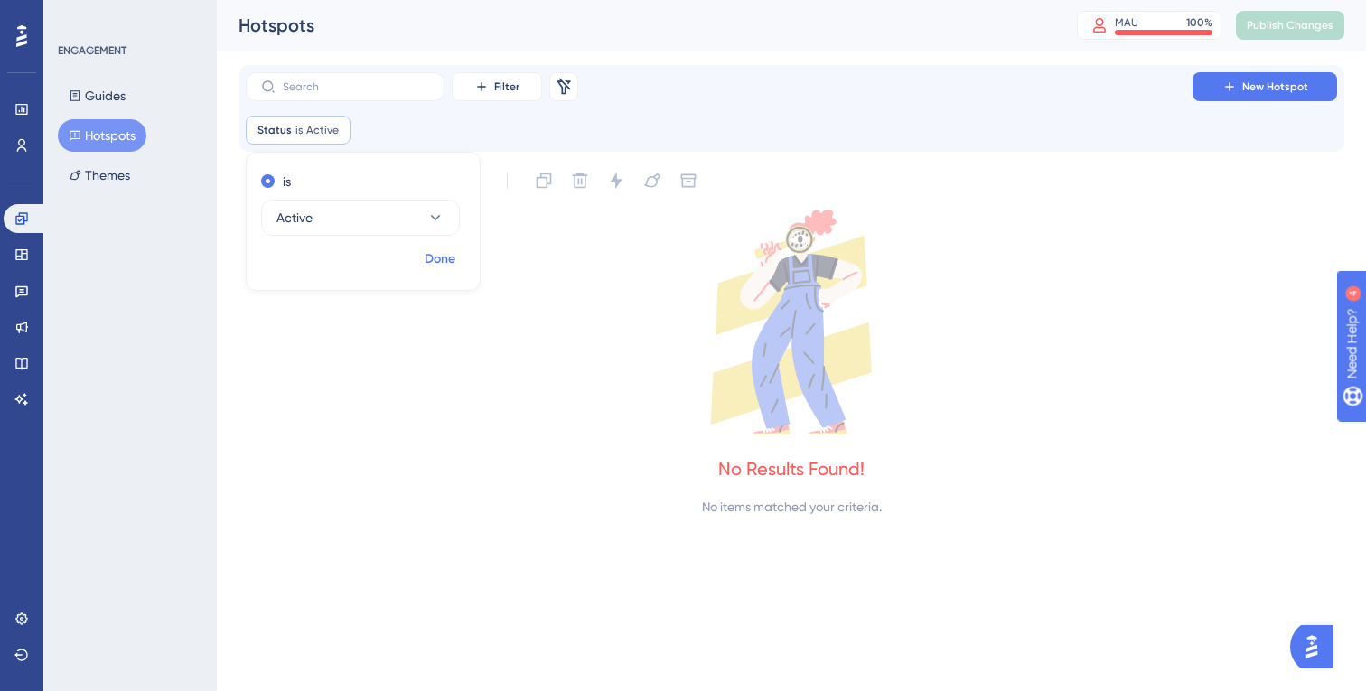
click at [447, 253] on span "Done" at bounding box center [440, 259] width 31 height 22
click at [16, 256] on icon at bounding box center [21, 254] width 12 height 11
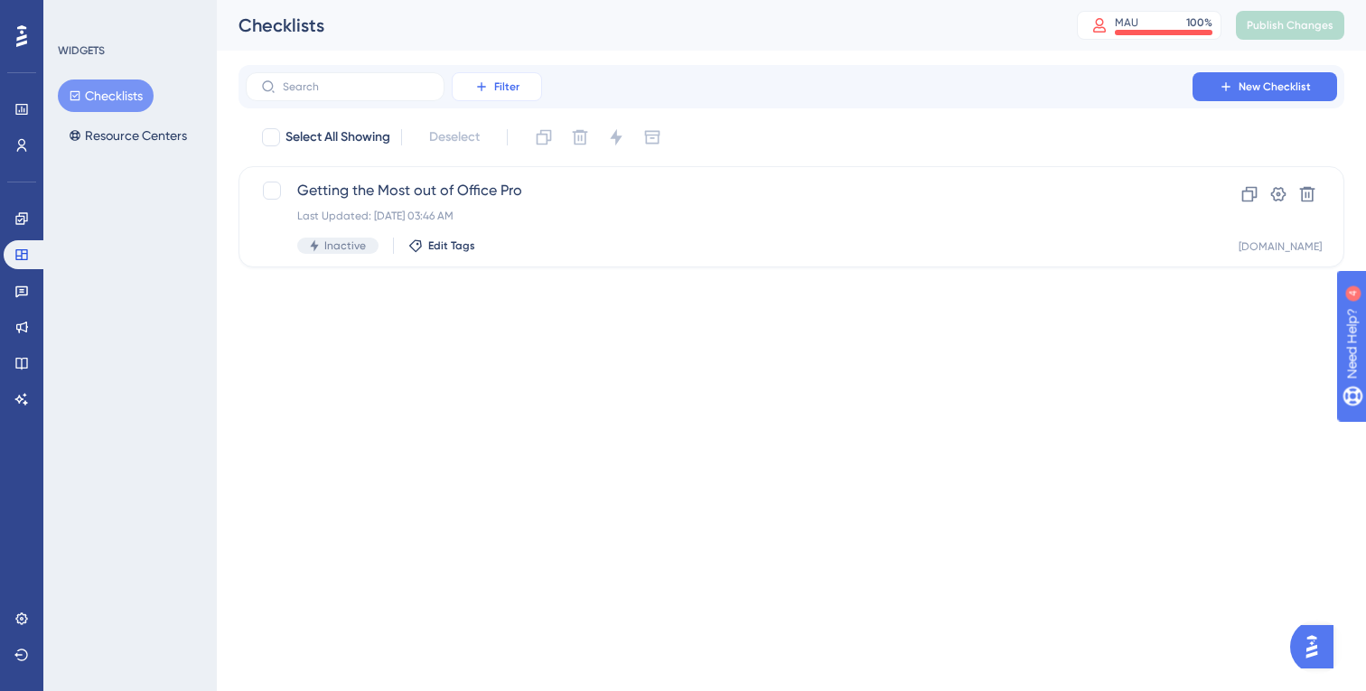
click at [510, 83] on span "Filter" at bounding box center [506, 87] width 25 height 14
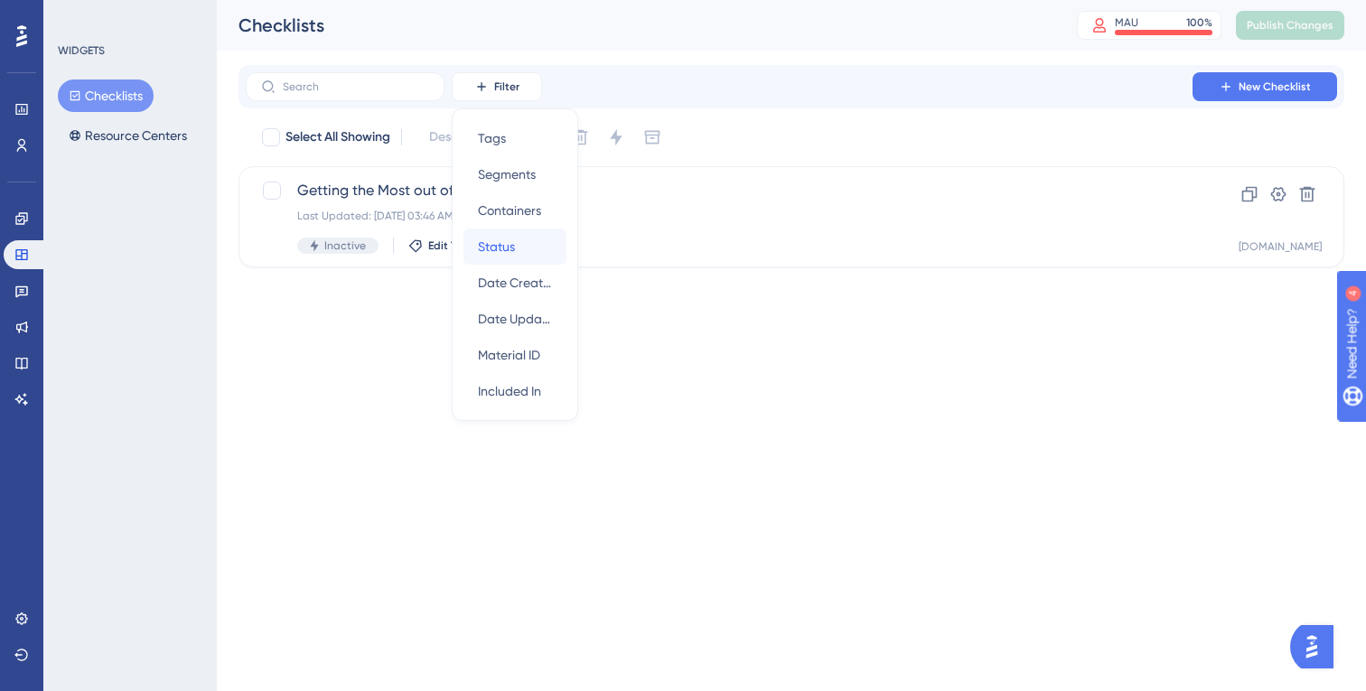
click at [516, 241] on div "Status Status" at bounding box center [515, 247] width 74 height 36
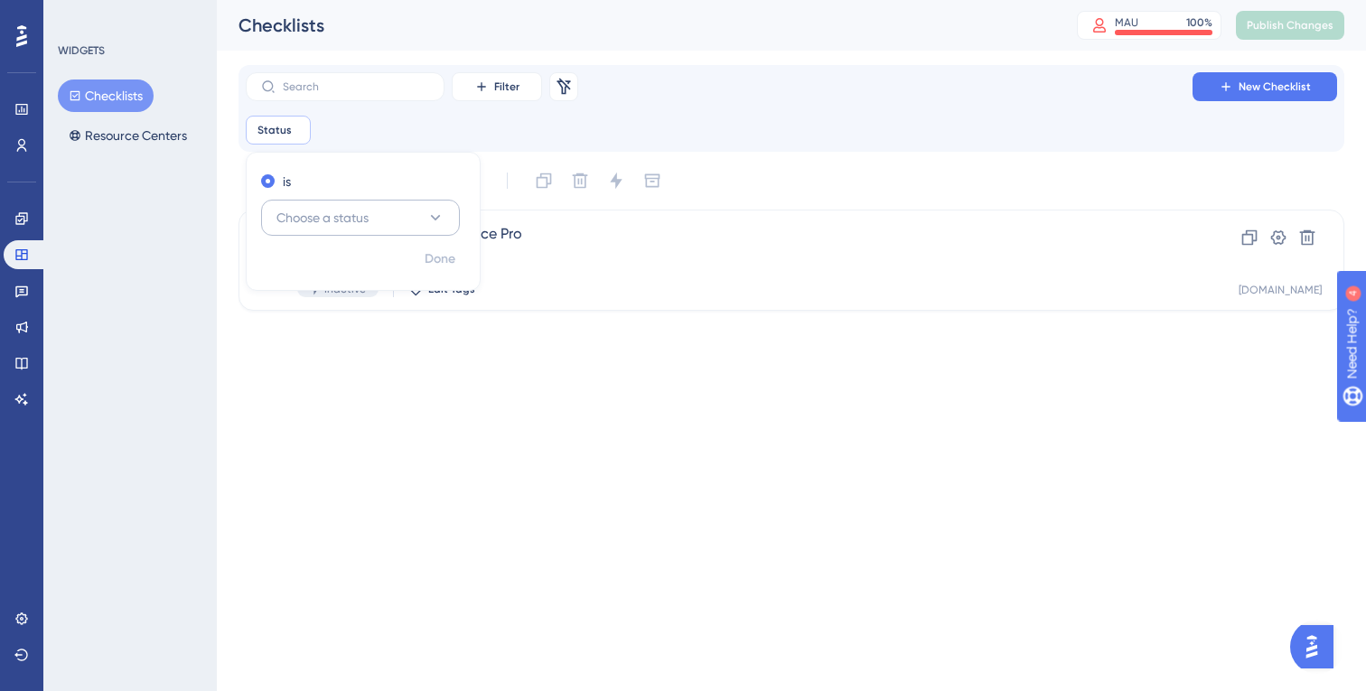
click at [405, 220] on button "Choose a status" at bounding box center [360, 218] width 199 height 36
click at [305, 276] on span "Active" at bounding box center [305, 273] width 36 height 22
checkbox input "true"
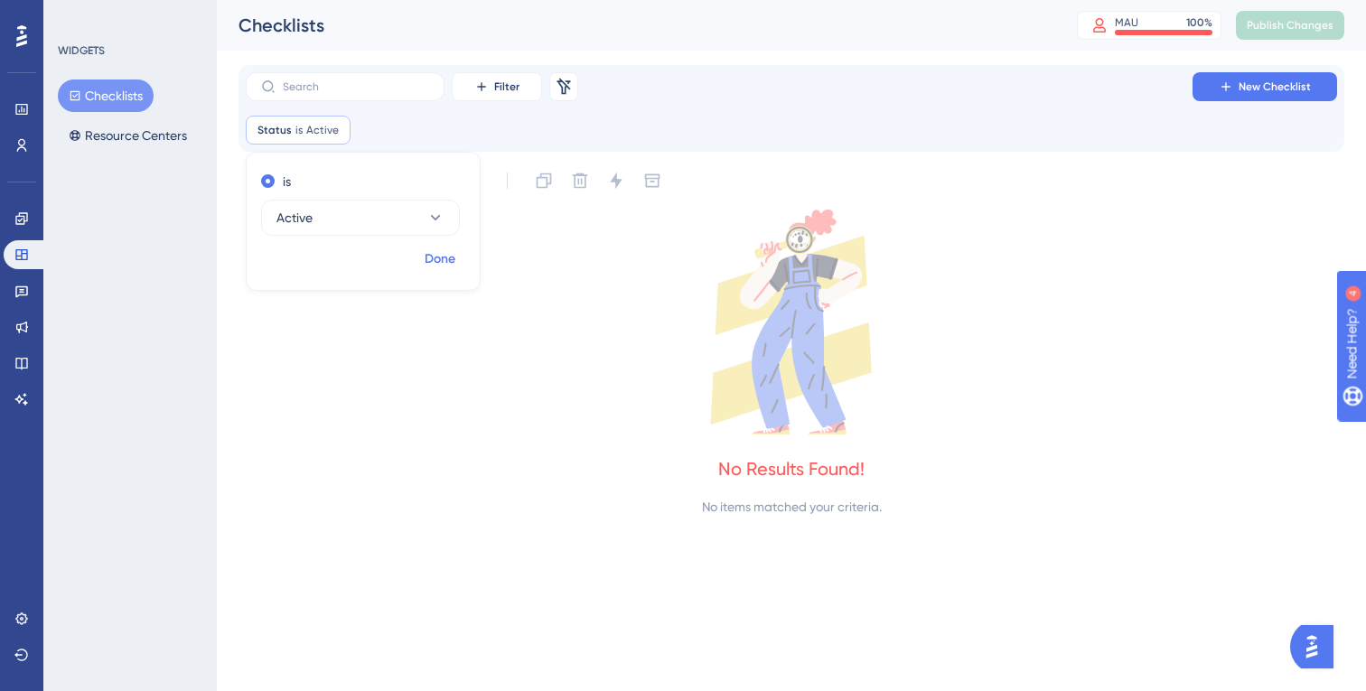
click at [440, 257] on span "Done" at bounding box center [440, 259] width 31 height 22
click at [20, 295] on icon at bounding box center [21, 292] width 13 height 12
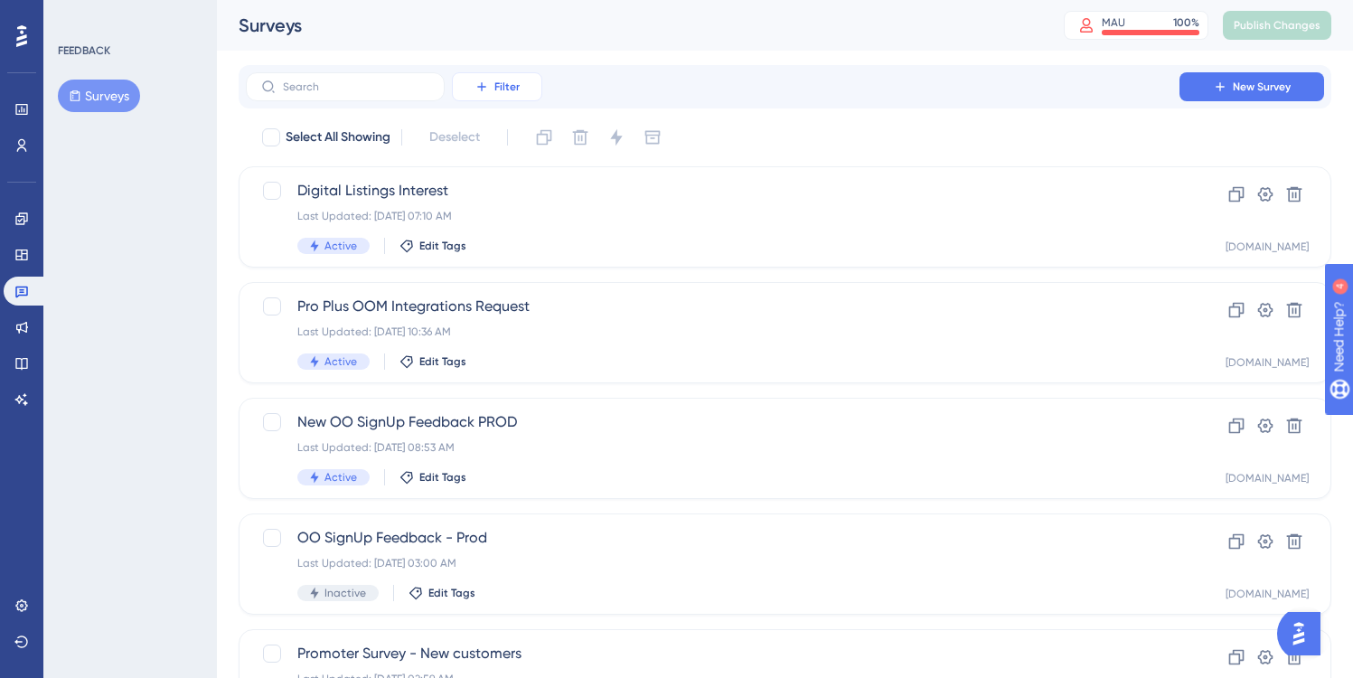
click at [489, 90] on icon at bounding box center [481, 87] width 14 height 14
click at [498, 248] on span "Status" at bounding box center [496, 247] width 37 height 22
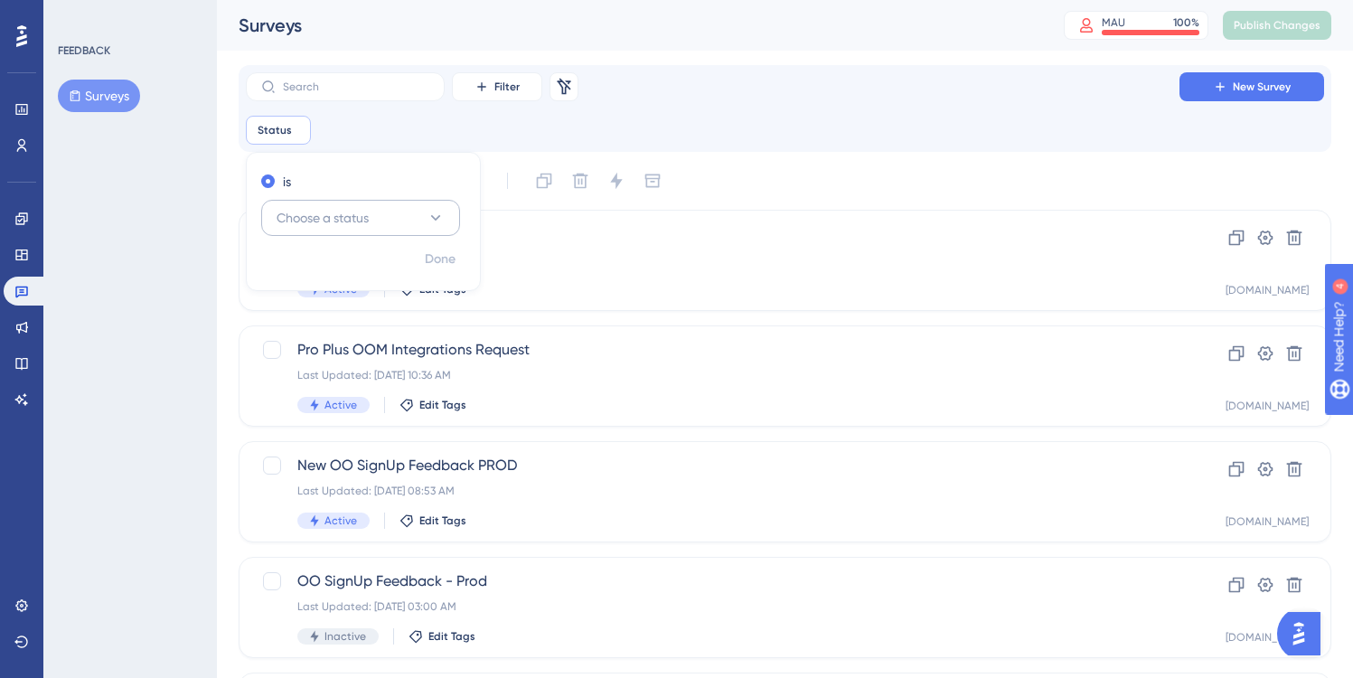
click at [407, 215] on button "Choose a status" at bounding box center [360, 218] width 199 height 36
click at [311, 270] on span "Active" at bounding box center [305, 273] width 36 height 22
click at [444, 262] on span "Done" at bounding box center [440, 259] width 31 height 22
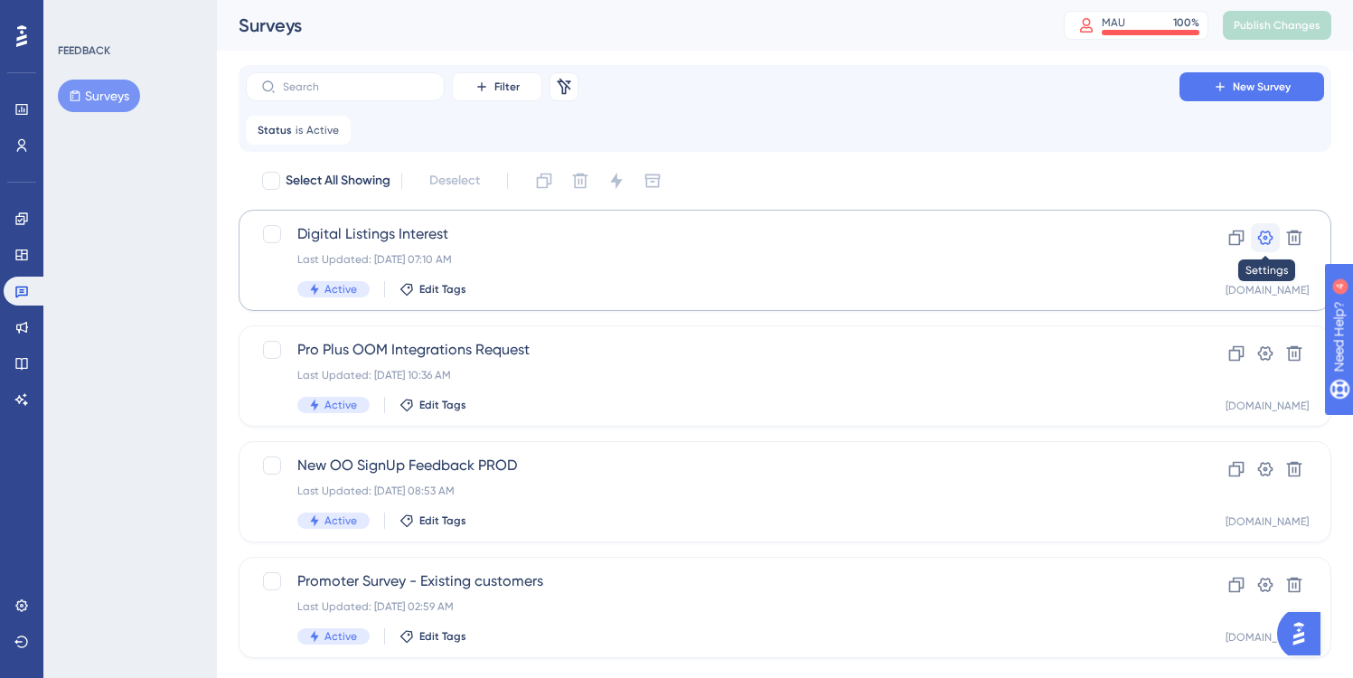
click at [1267, 239] on icon at bounding box center [1265, 238] width 18 height 18
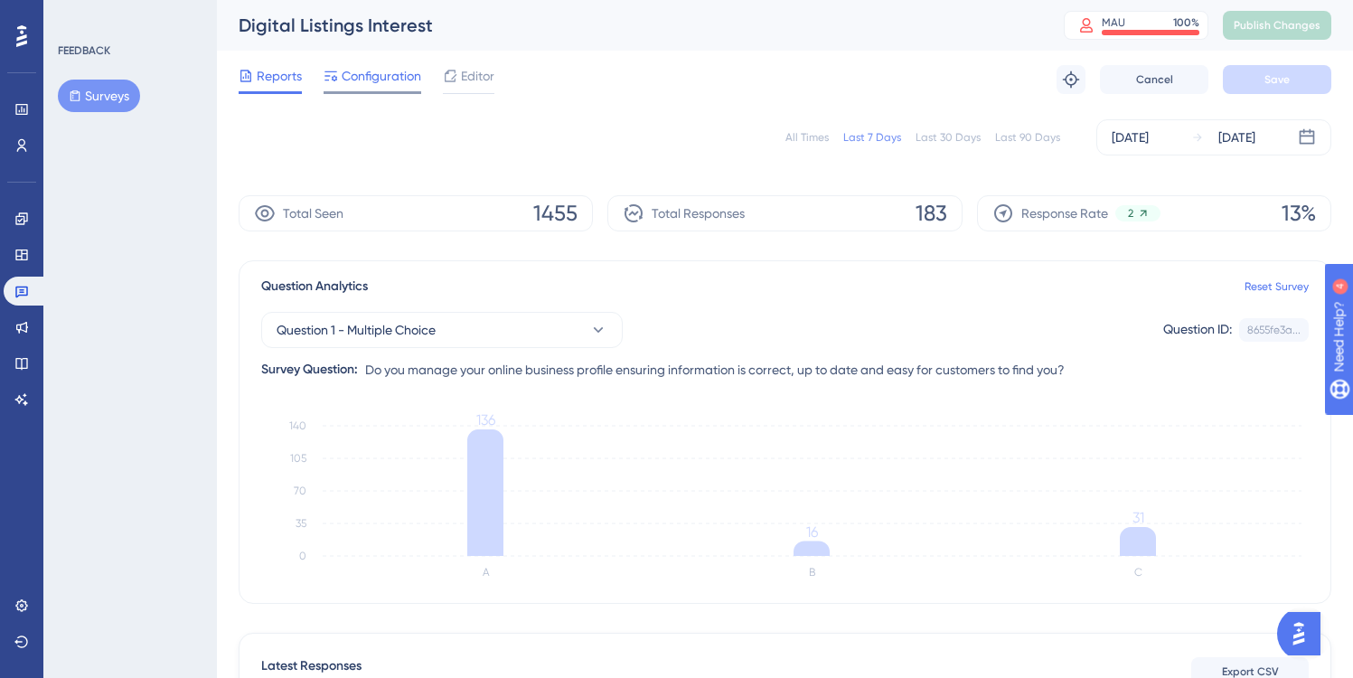
click at [360, 75] on span "Configuration" at bounding box center [382, 76] width 80 height 22
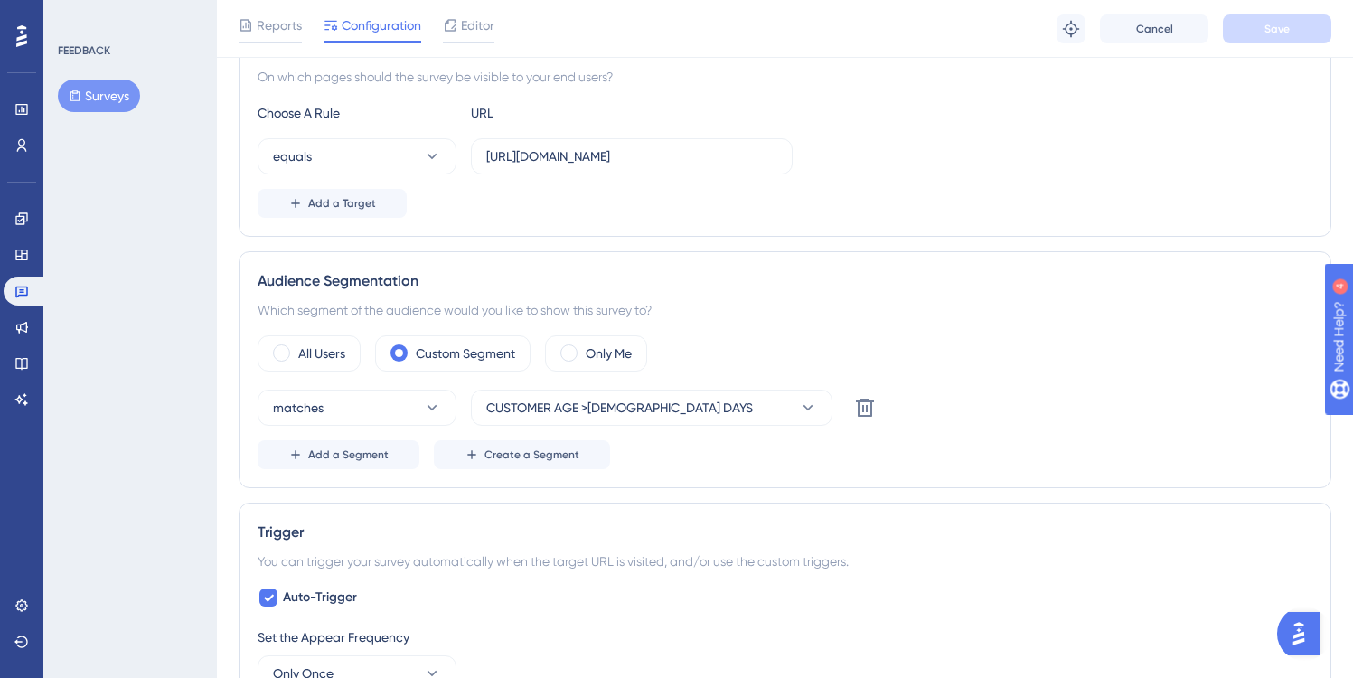
scroll to position [374, 0]
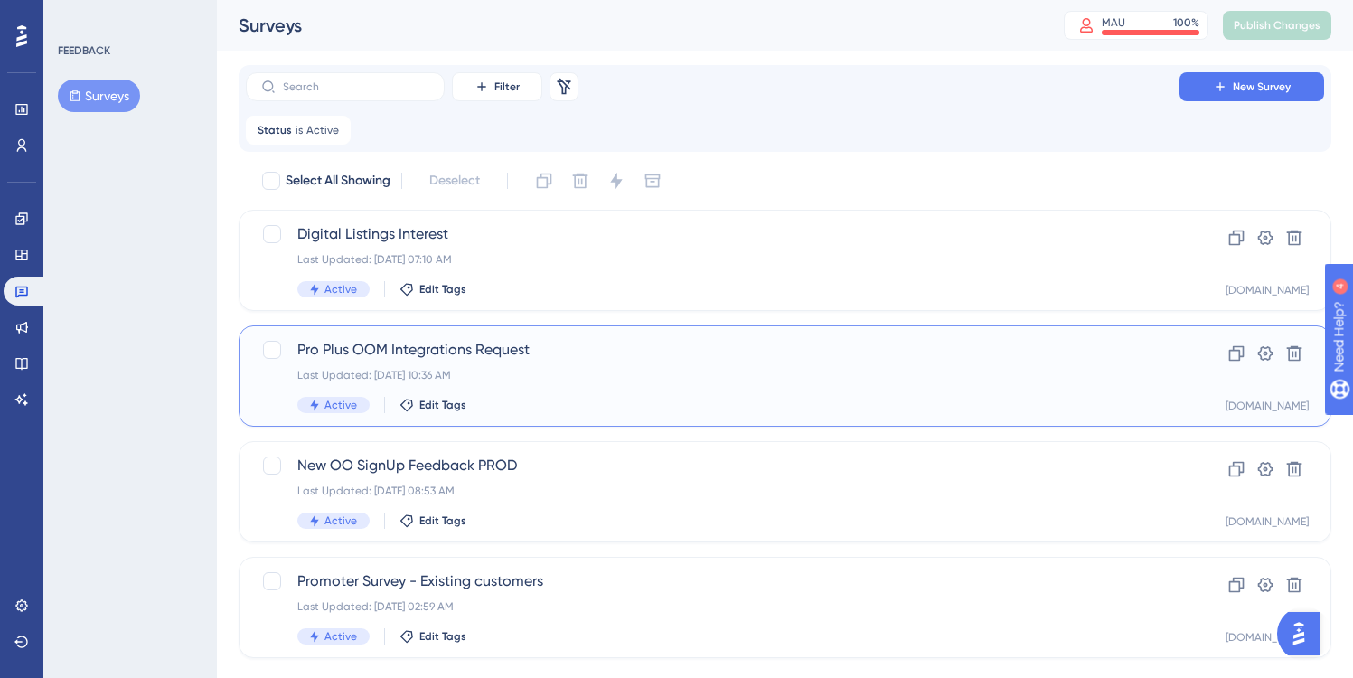
click at [556, 348] on span "Pro Plus OOM Integrations Request" at bounding box center [712, 350] width 830 height 22
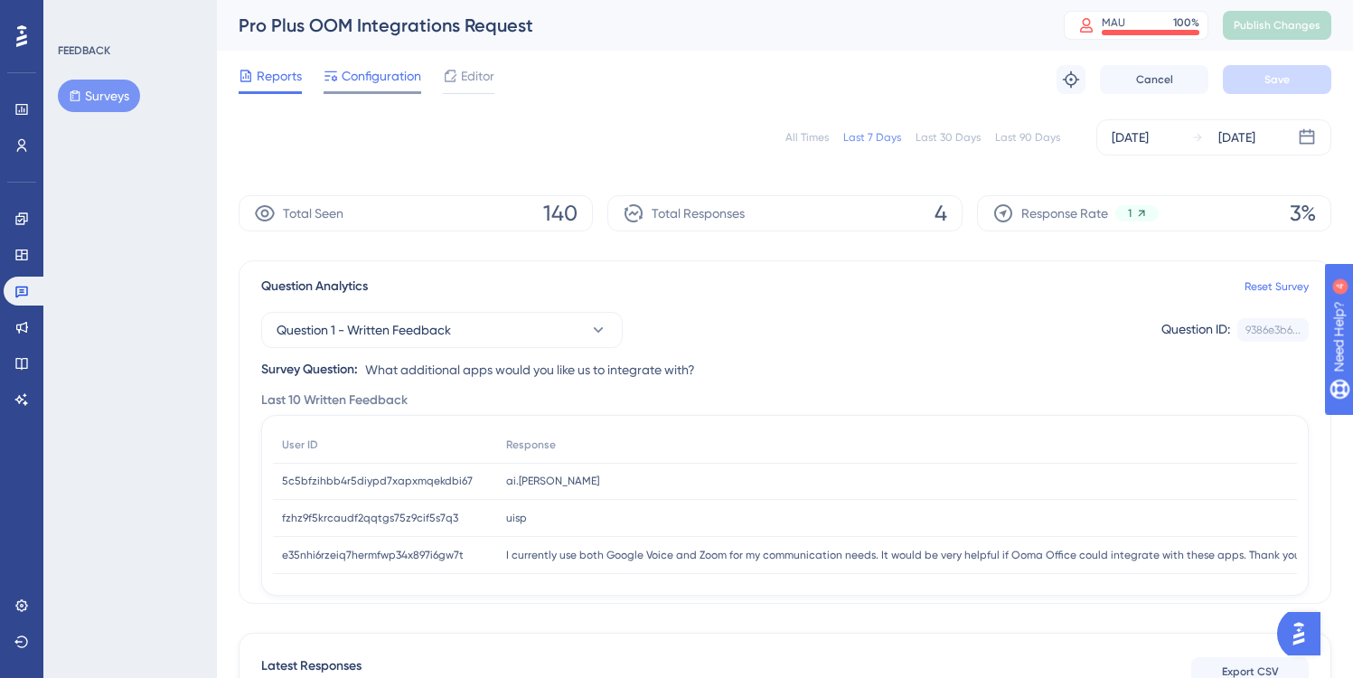
click at [376, 78] on span "Configuration" at bounding box center [382, 76] width 80 height 22
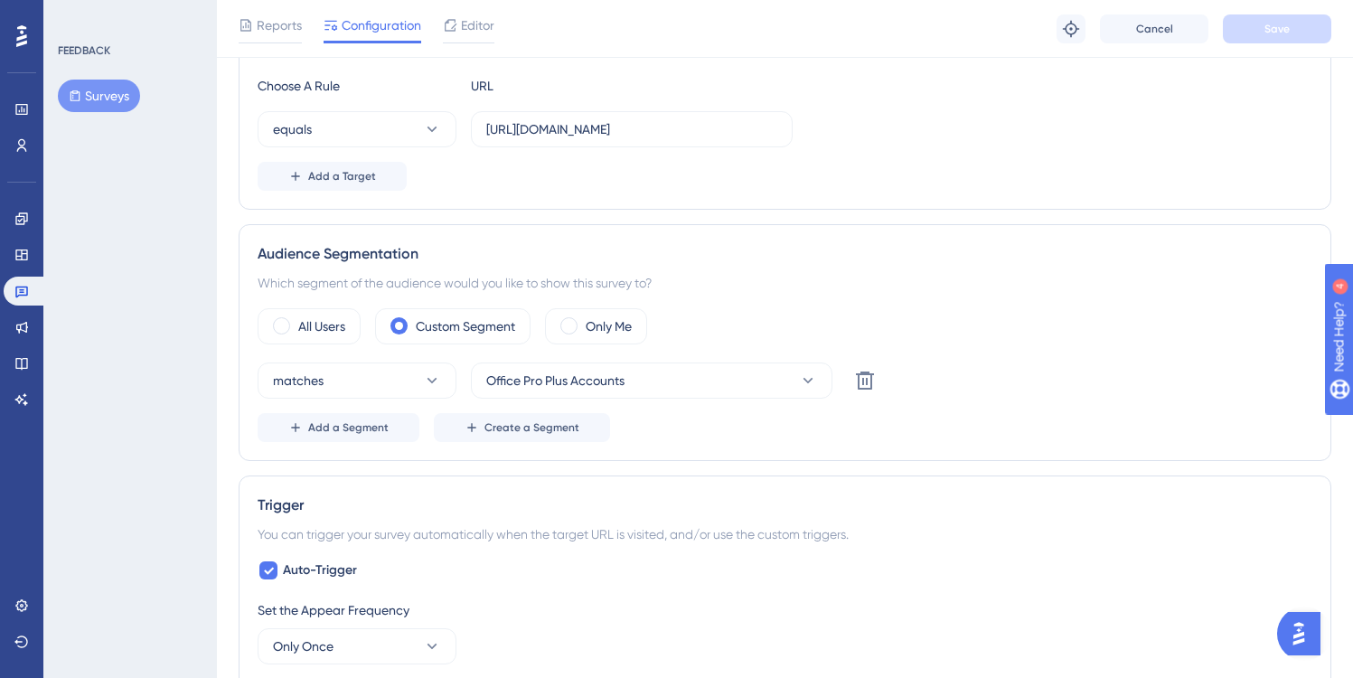
scroll to position [418, 0]
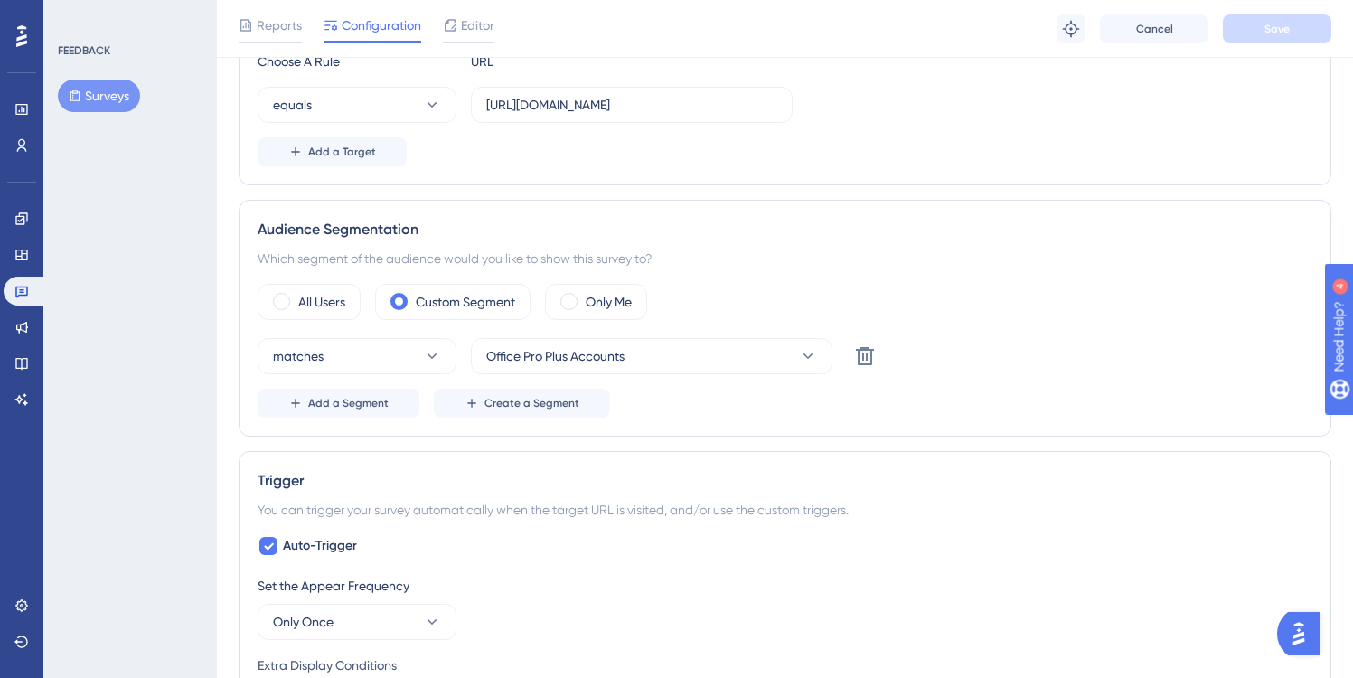
click at [104, 89] on button "Surveys" at bounding box center [99, 96] width 82 height 33
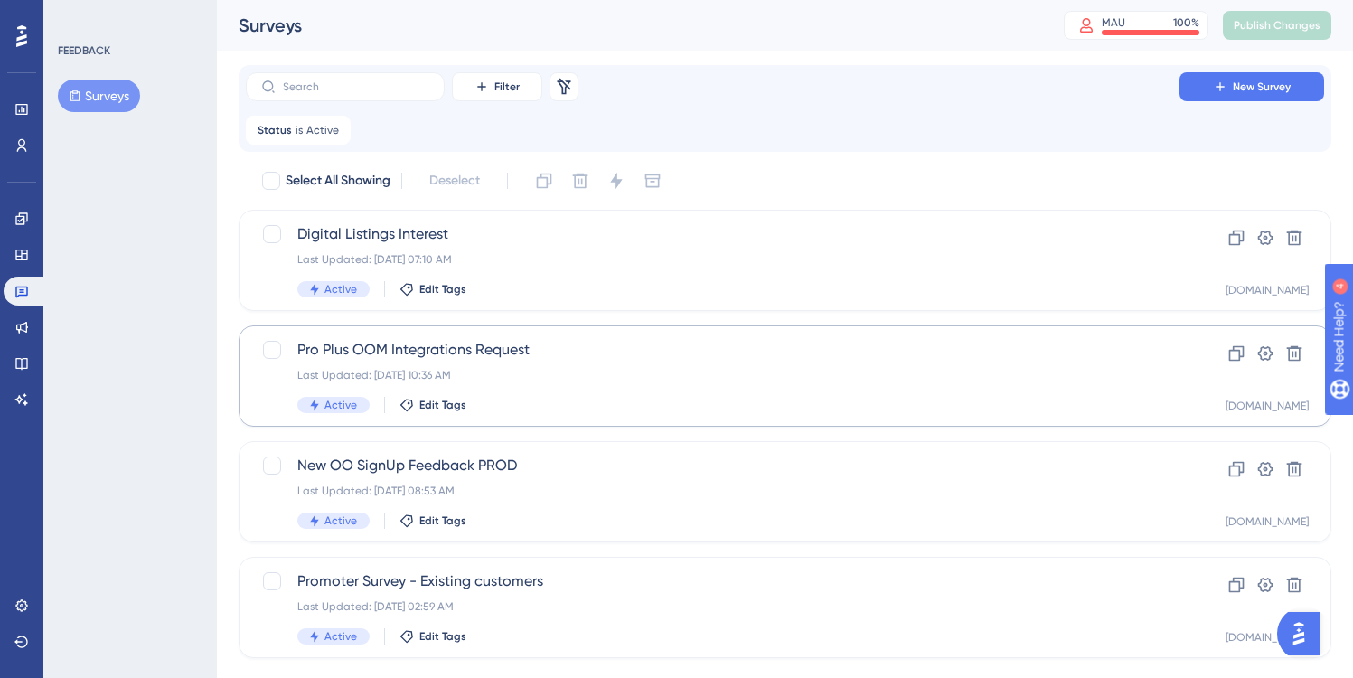
scroll to position [38, 0]
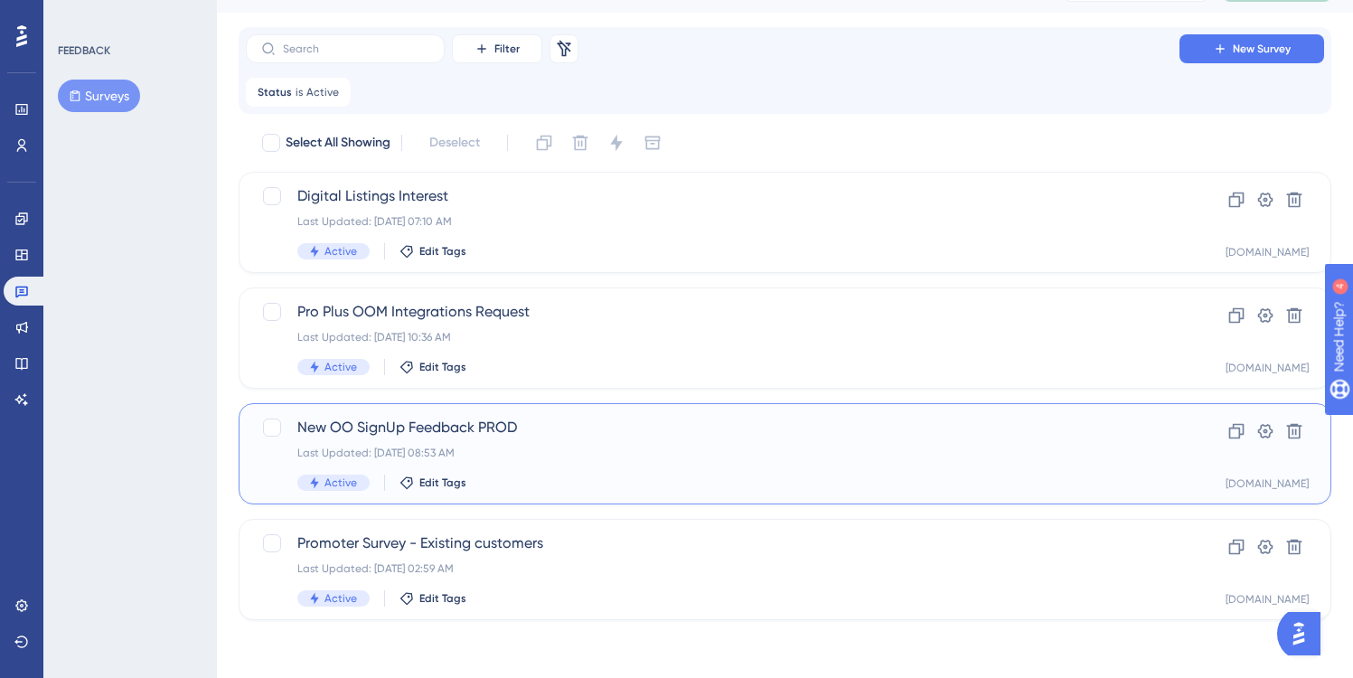
click at [555, 418] on span "New OO SignUp Feedback PROD" at bounding box center [712, 428] width 830 height 22
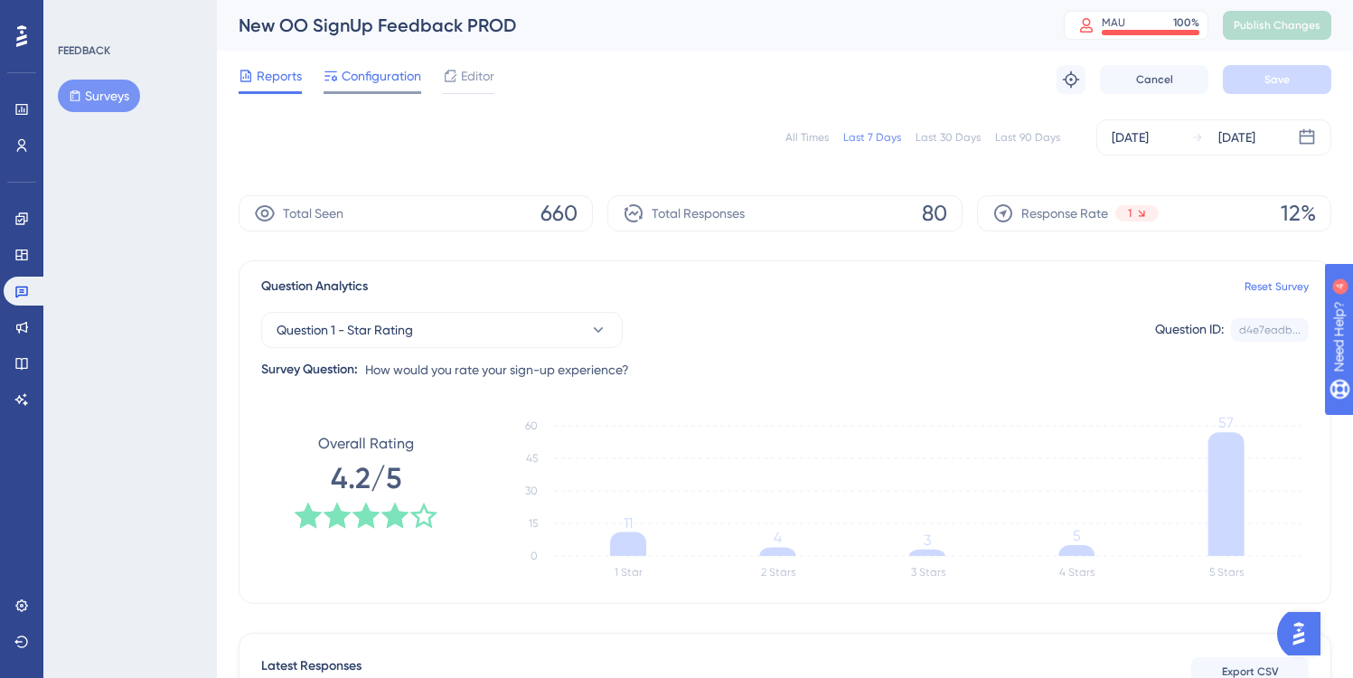
click at [388, 80] on span "Configuration" at bounding box center [382, 76] width 80 height 22
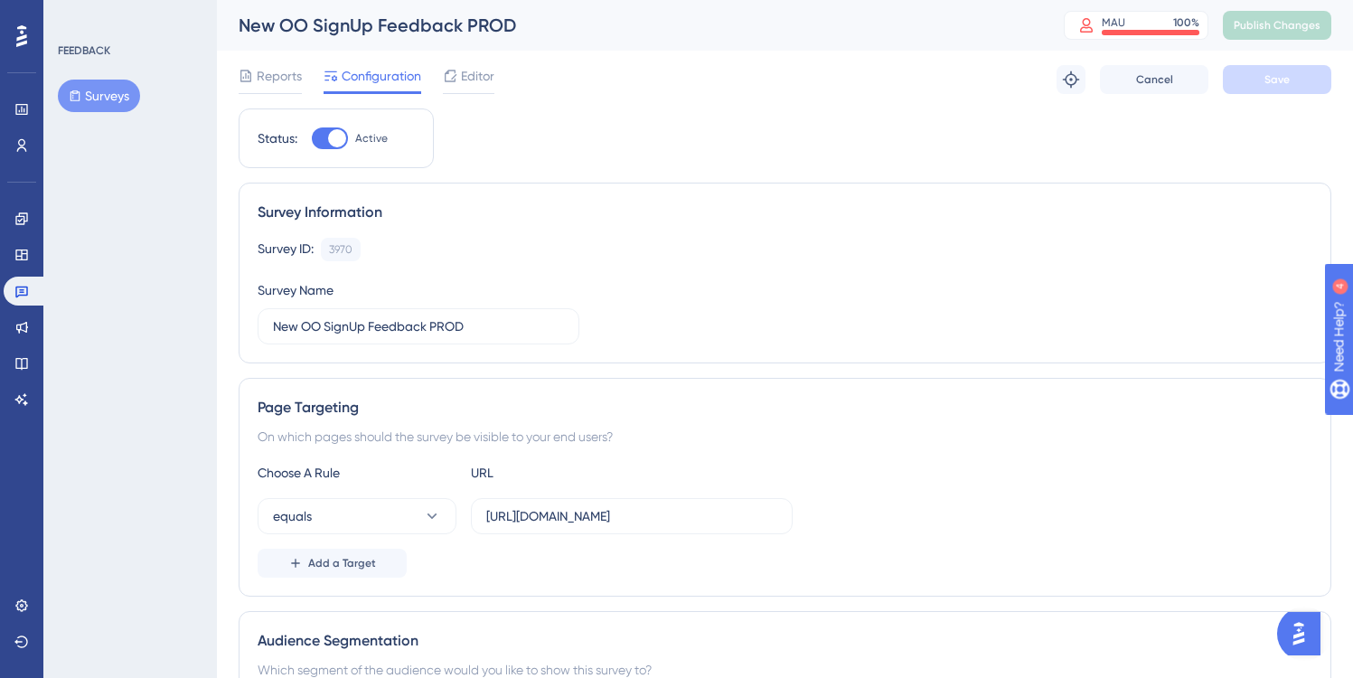
click at [95, 94] on button "Surveys" at bounding box center [99, 96] width 82 height 33
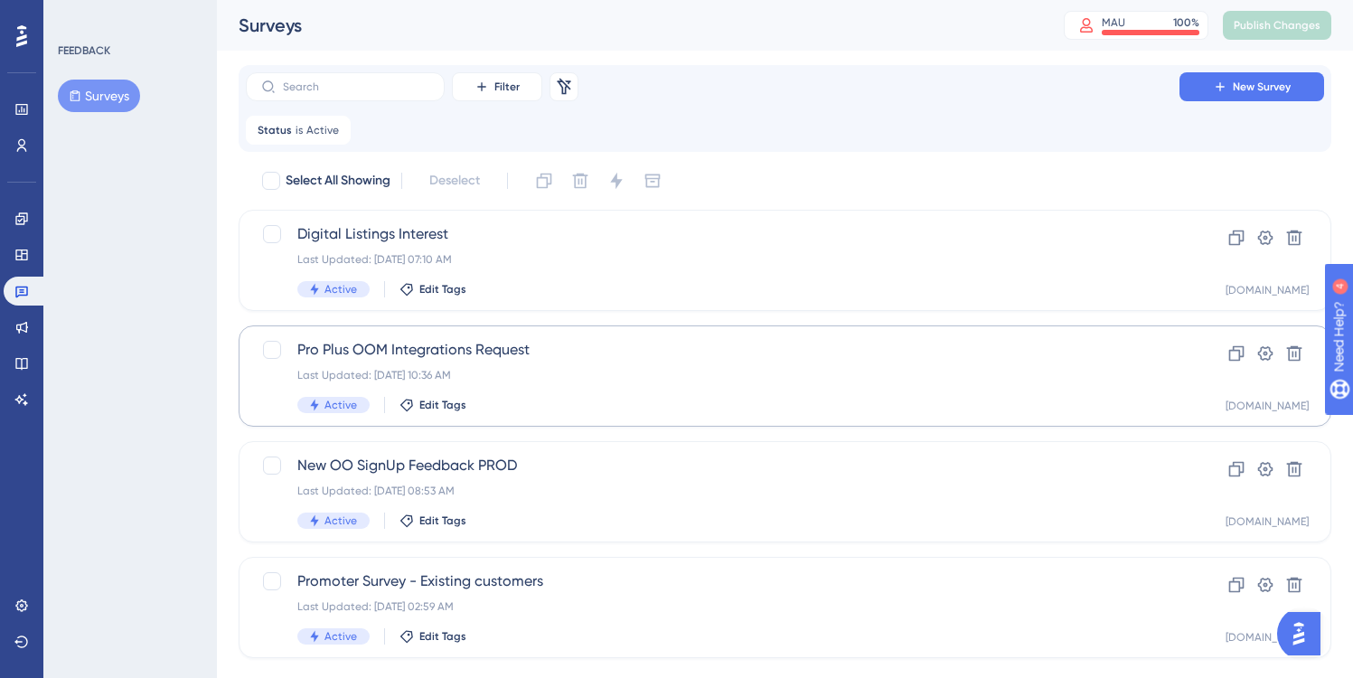
scroll to position [38, 0]
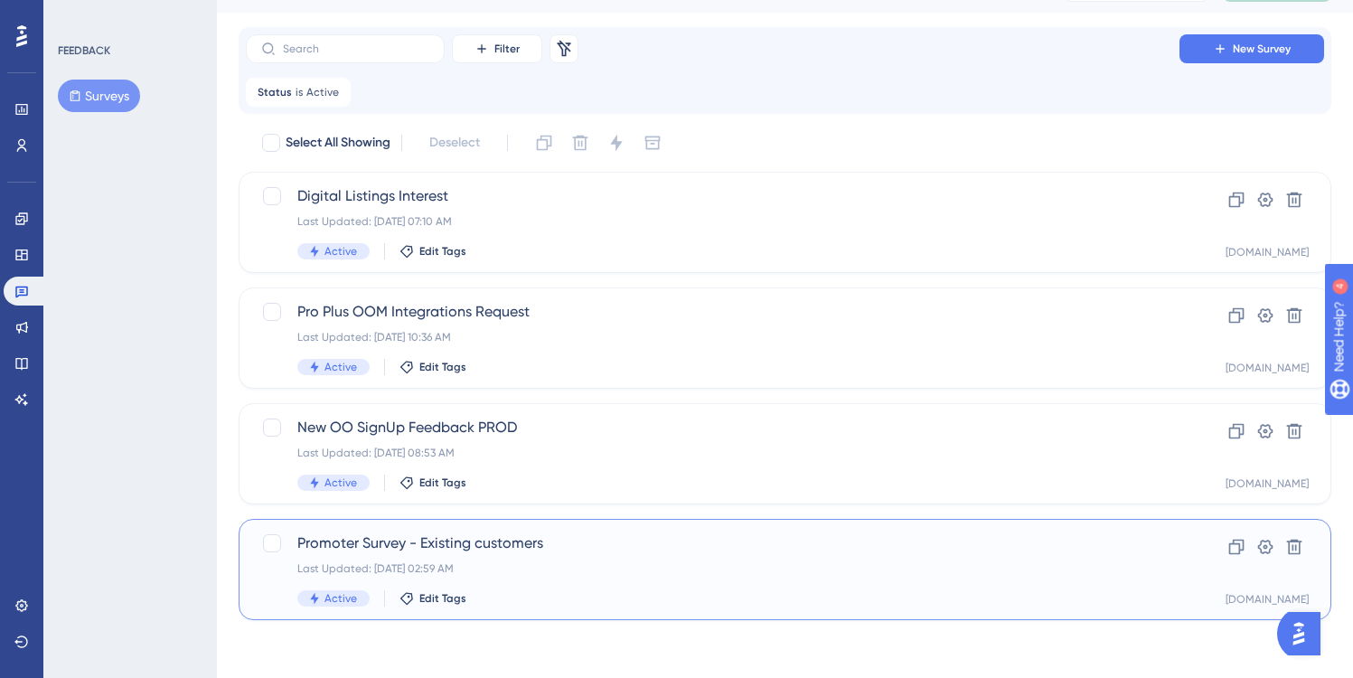
click at [564, 540] on span "Promoter Survey - Existing customers" at bounding box center [712, 543] width 830 height 22
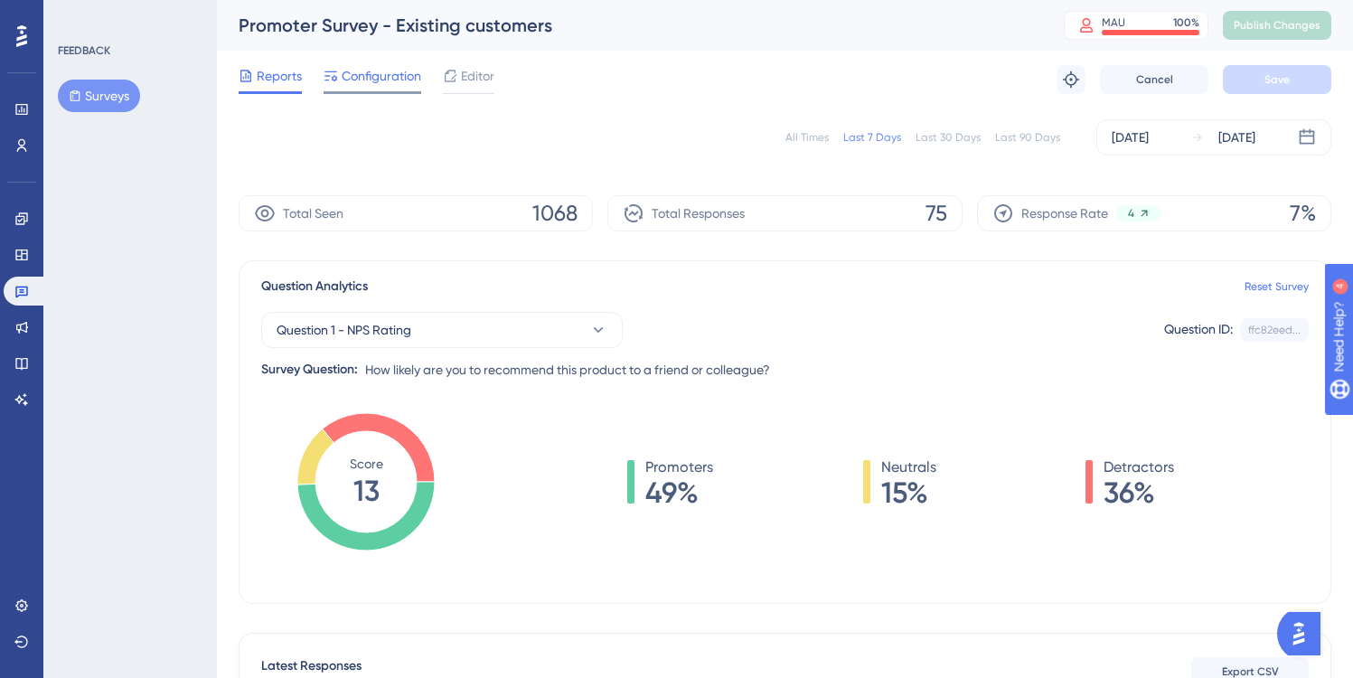
click at [358, 71] on span "Configuration" at bounding box center [382, 76] width 80 height 22
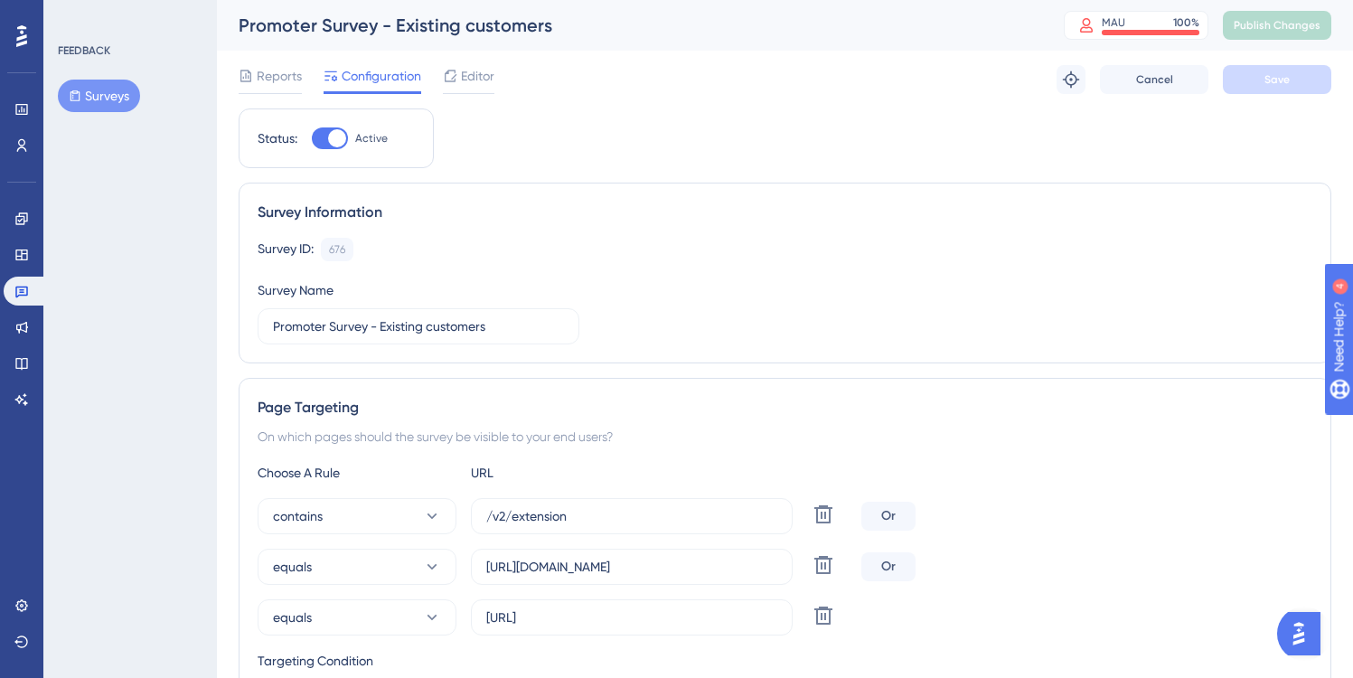
click at [100, 93] on button "Surveys" at bounding box center [99, 96] width 82 height 33
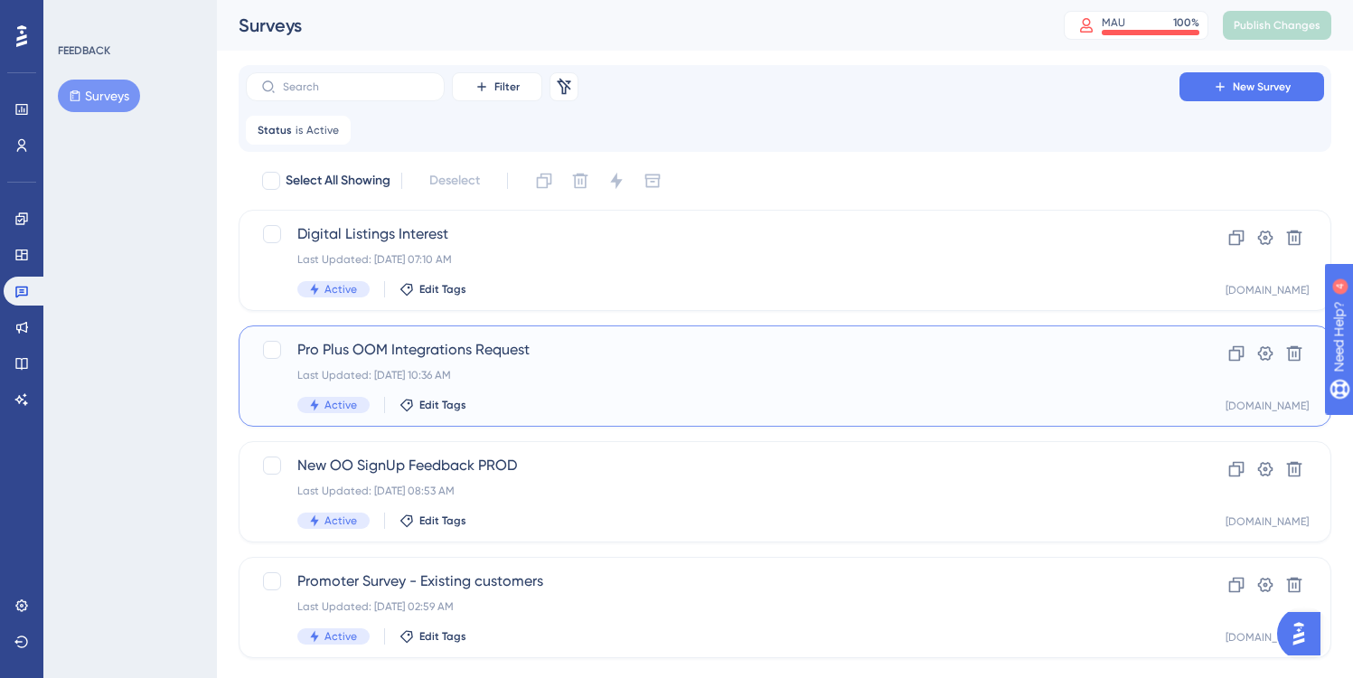
click at [567, 348] on span "Pro Plus OOM Integrations Request" at bounding box center [712, 350] width 830 height 22
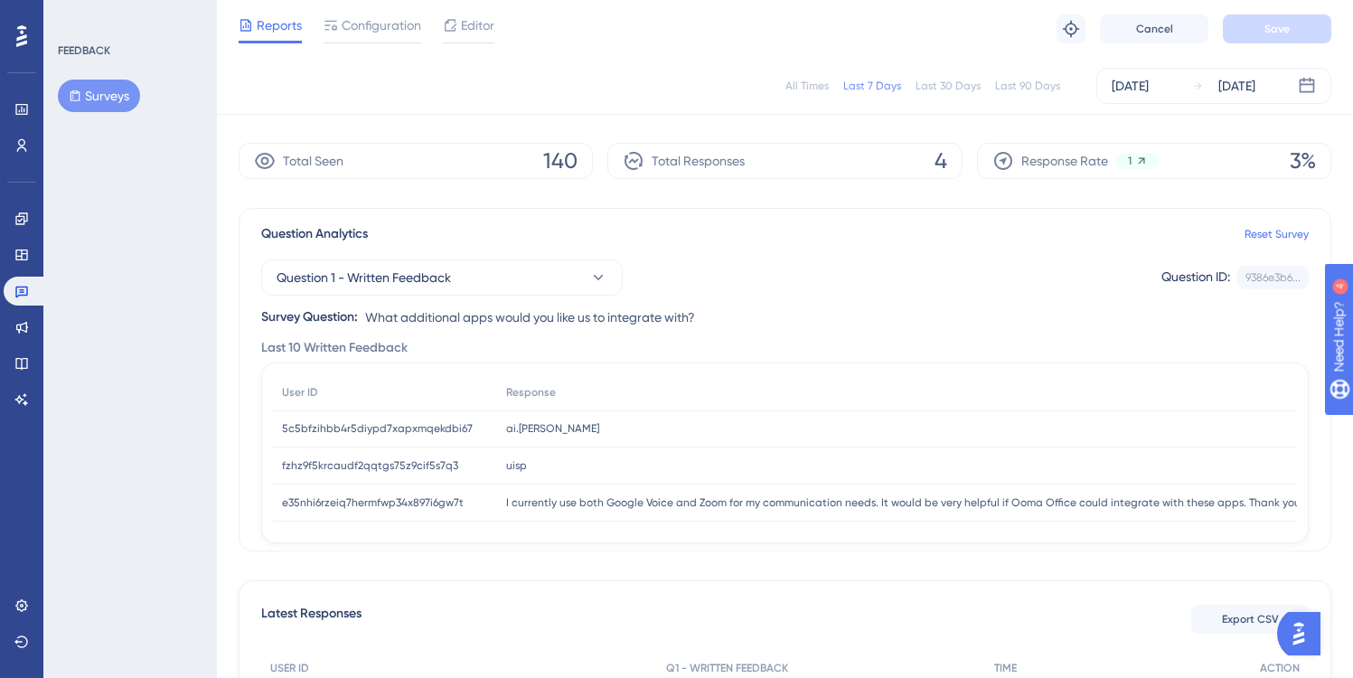
scroll to position [44, 0]
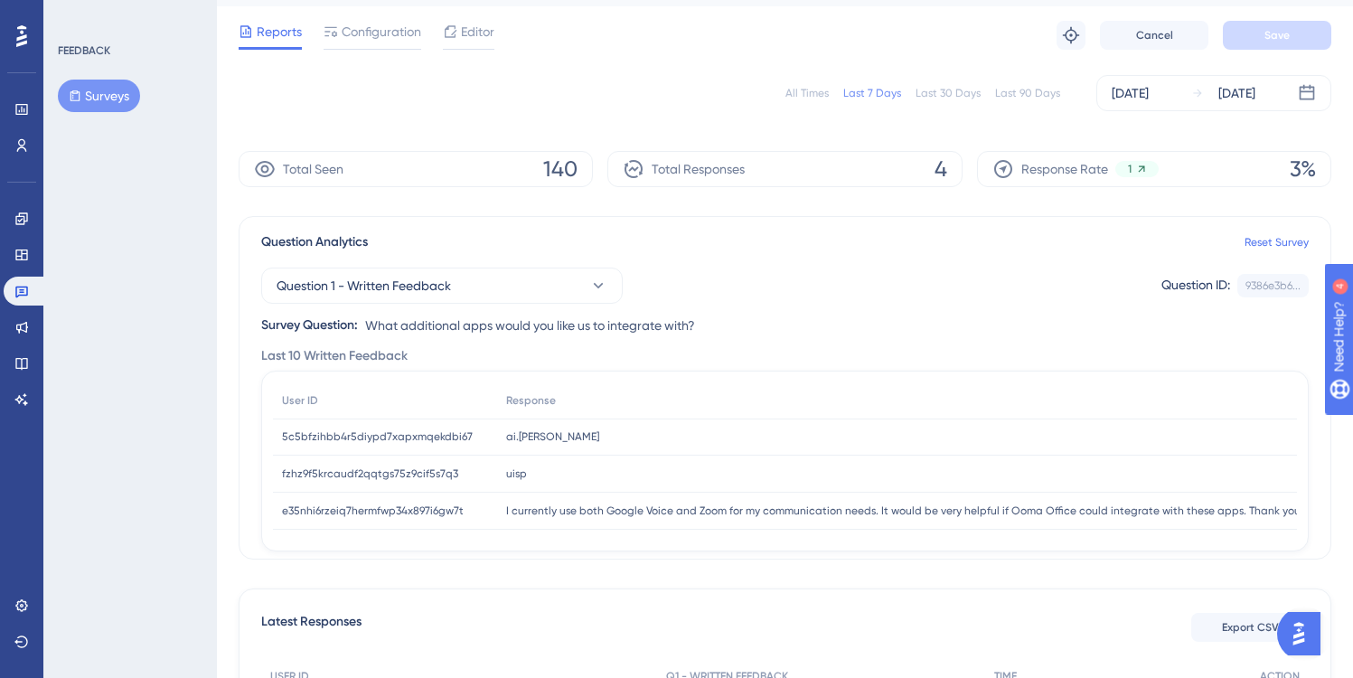
click at [807, 93] on div "All Times" at bounding box center [806, 93] width 43 height 14
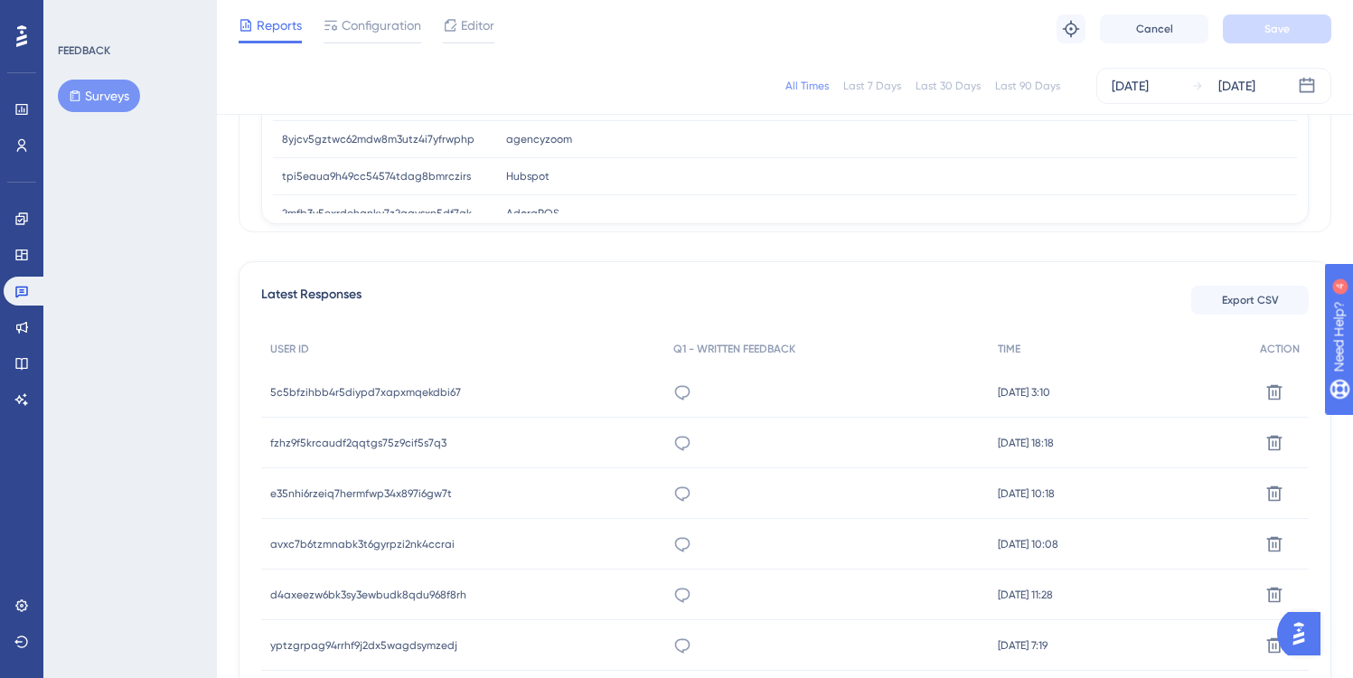
scroll to position [375, 0]
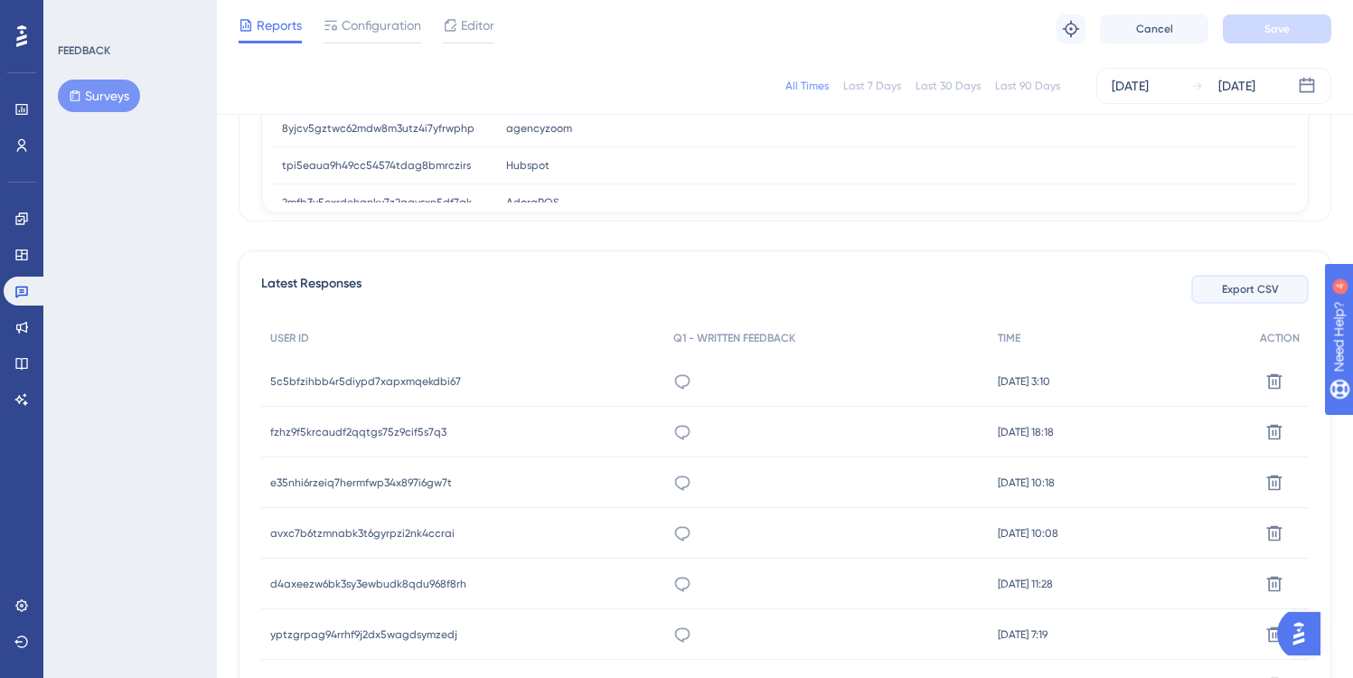
click at [1252, 289] on span "Export CSV" at bounding box center [1250, 289] width 57 height 14
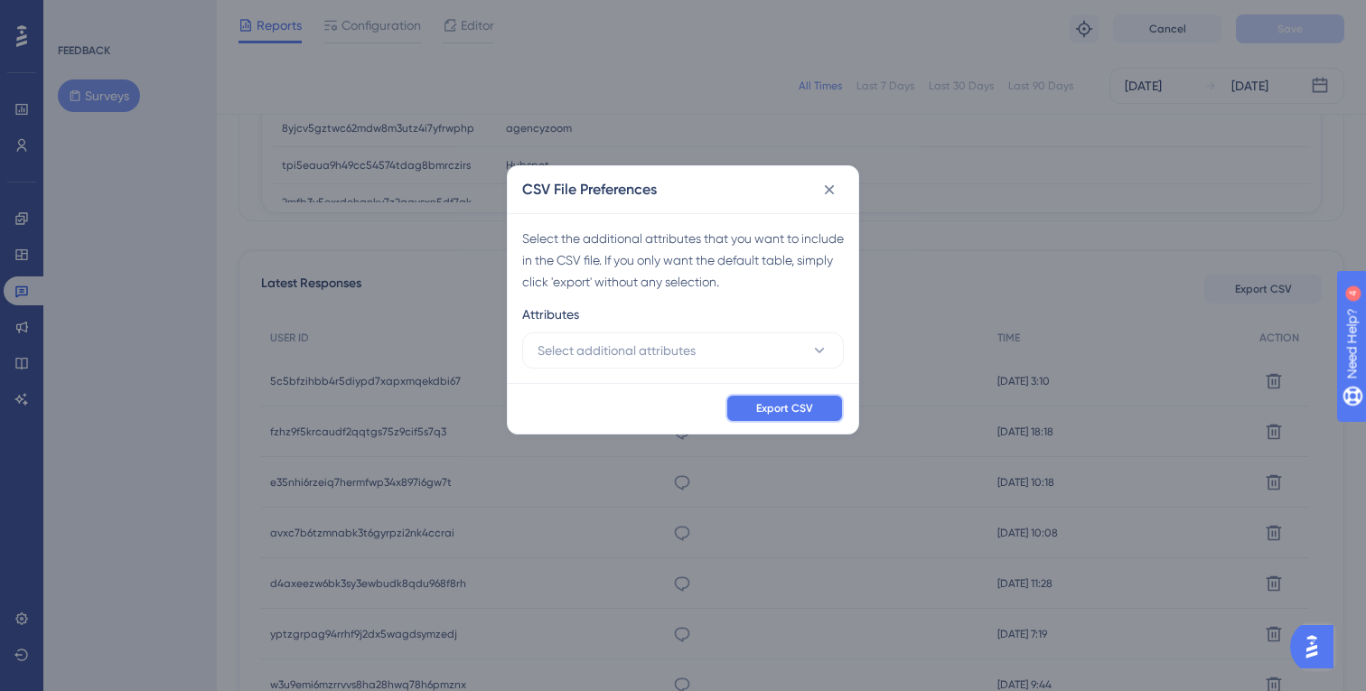
click at [783, 409] on span "Export CSV" at bounding box center [784, 408] width 57 height 14
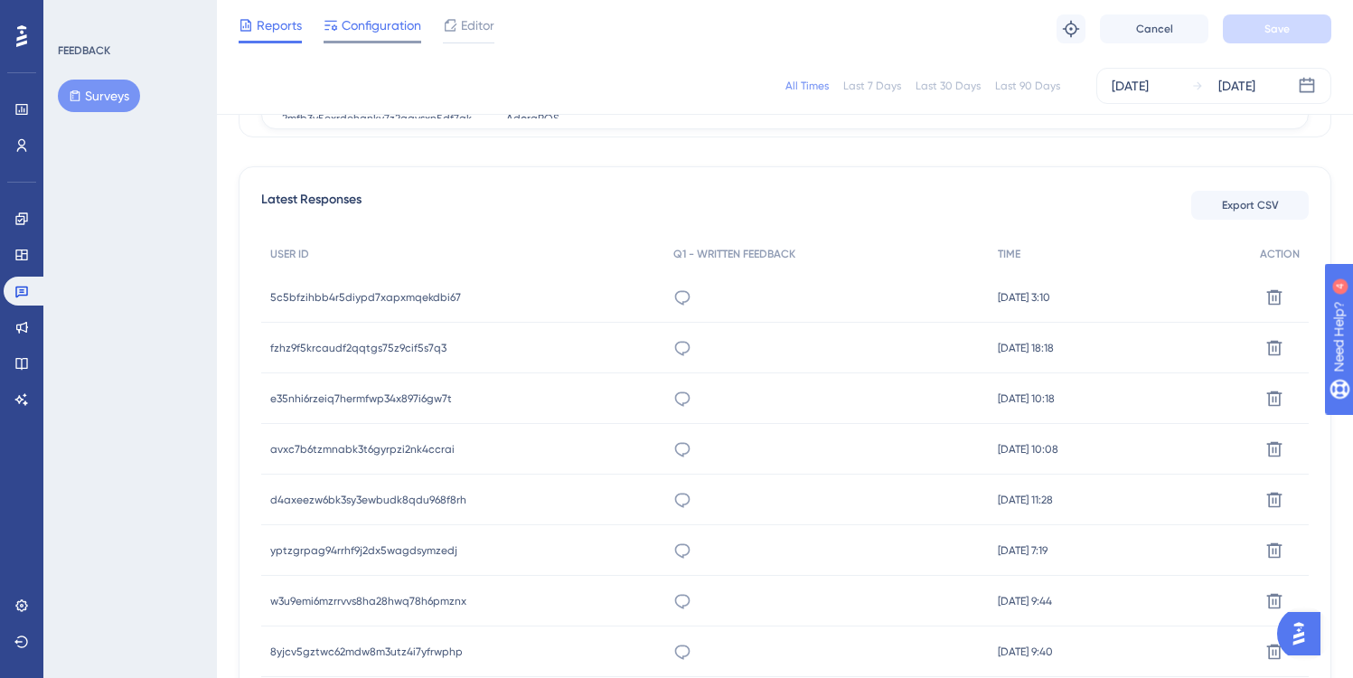
scroll to position [0, 0]
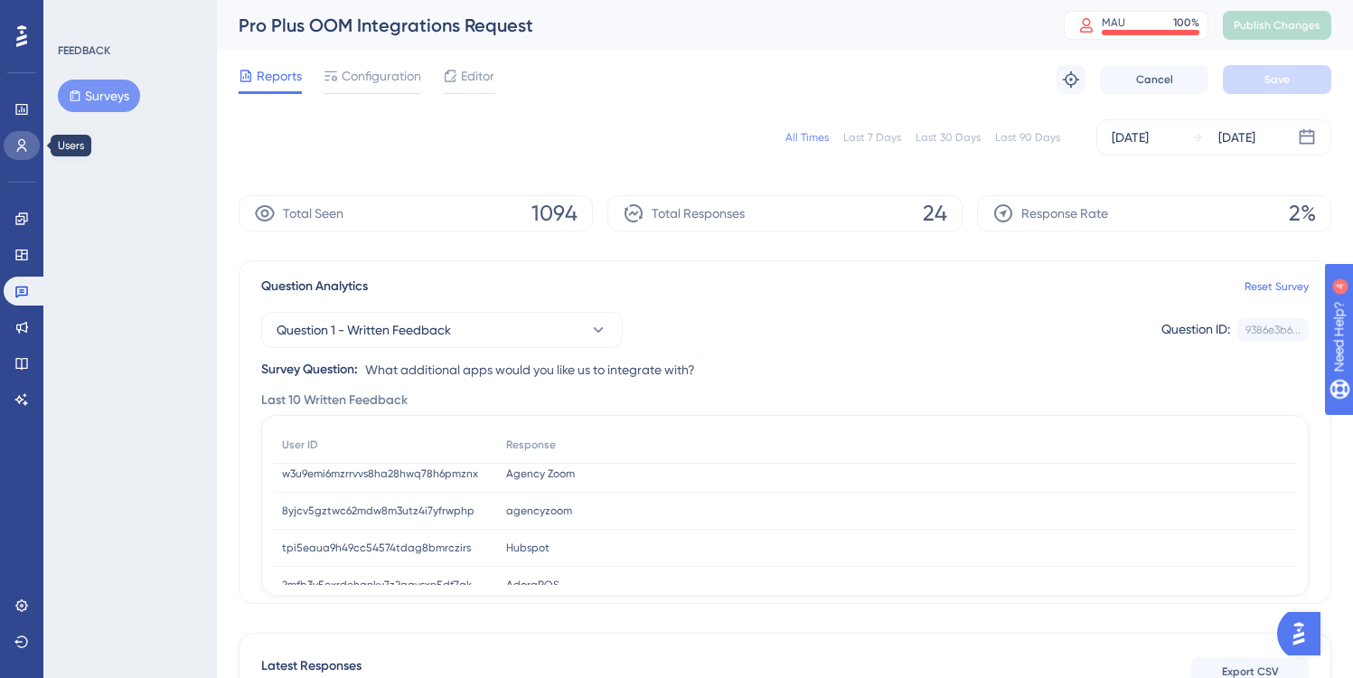
click at [22, 149] on icon at bounding box center [21, 145] width 14 height 14
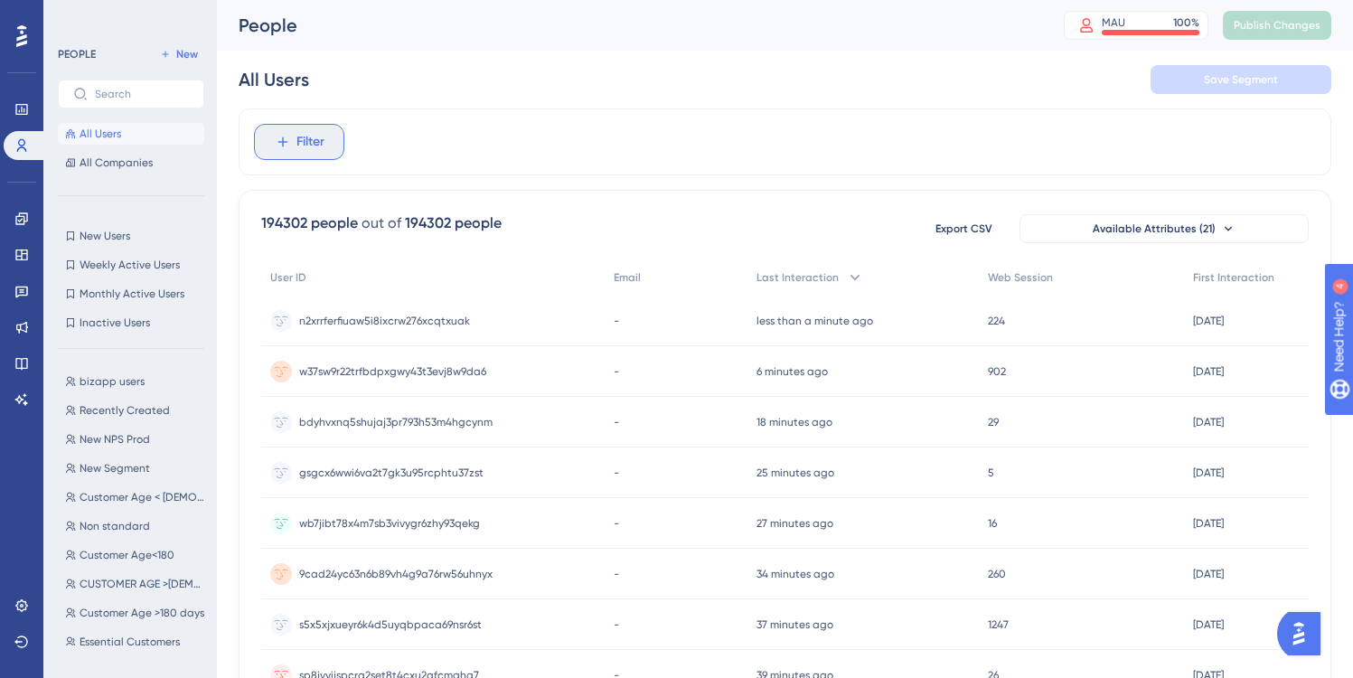
click at [311, 140] on span "Filter" at bounding box center [310, 142] width 28 height 22
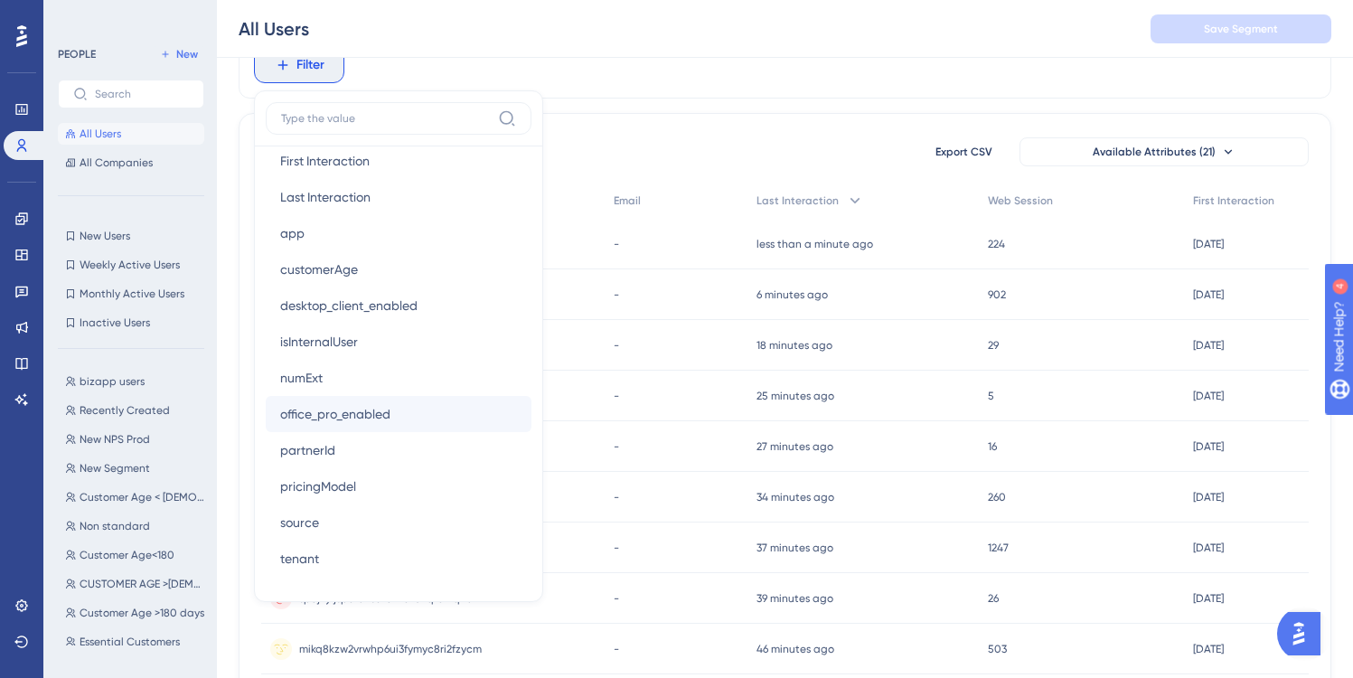
scroll to position [1125, 0]
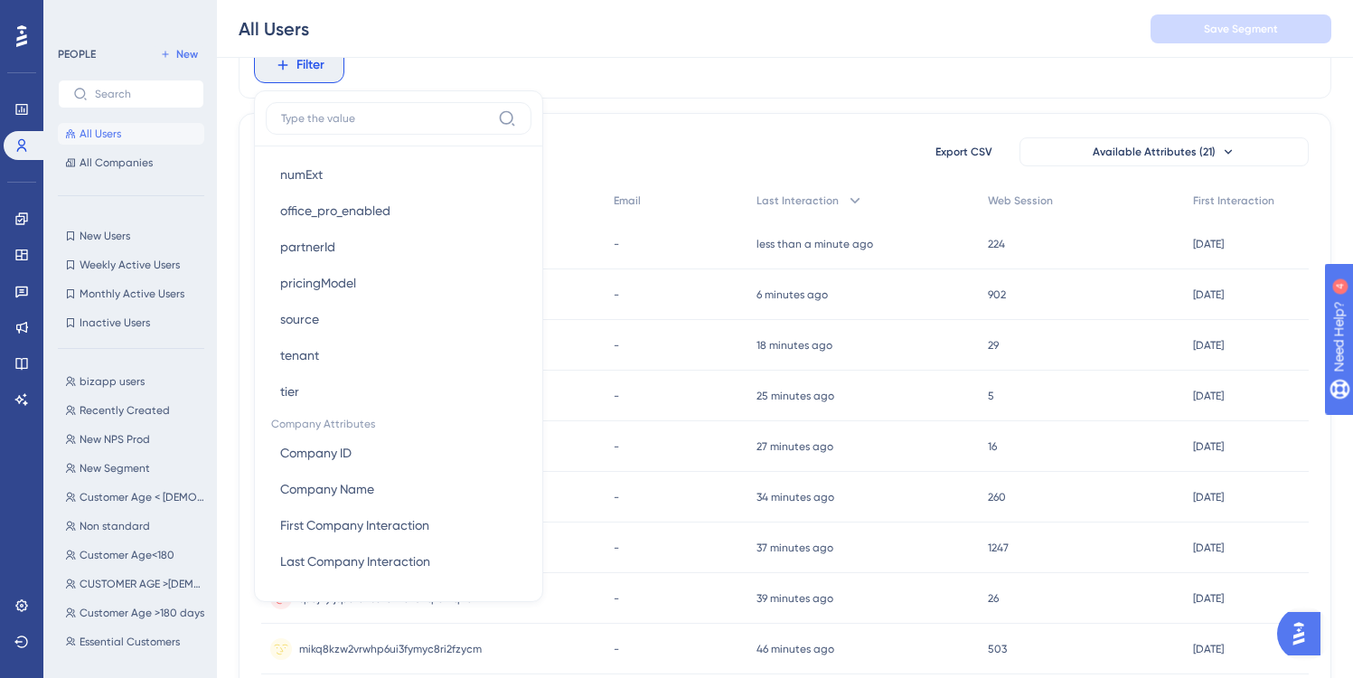
click at [607, 68] on div "Filter Browser Attributes Language Language Browser Browser Device Device Opera…" at bounding box center [785, 65] width 1092 height 67
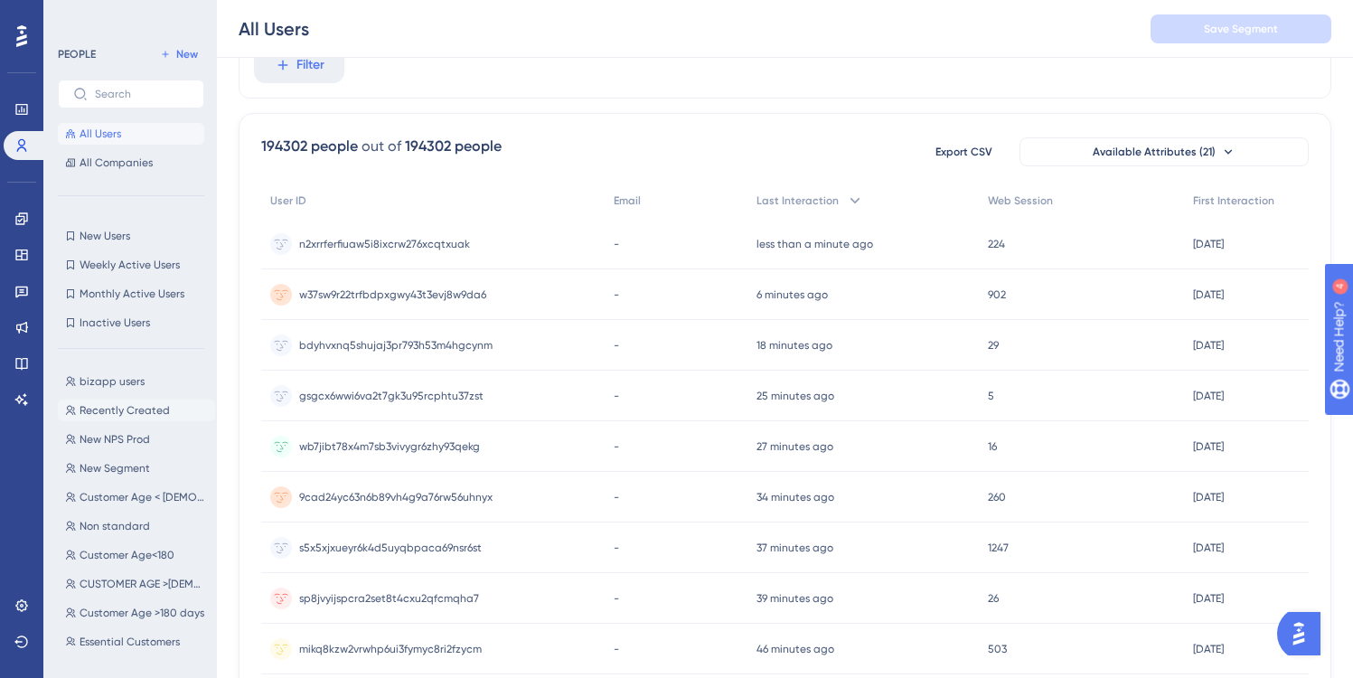
click at [110, 407] on span "Recently Created" at bounding box center [125, 410] width 90 height 14
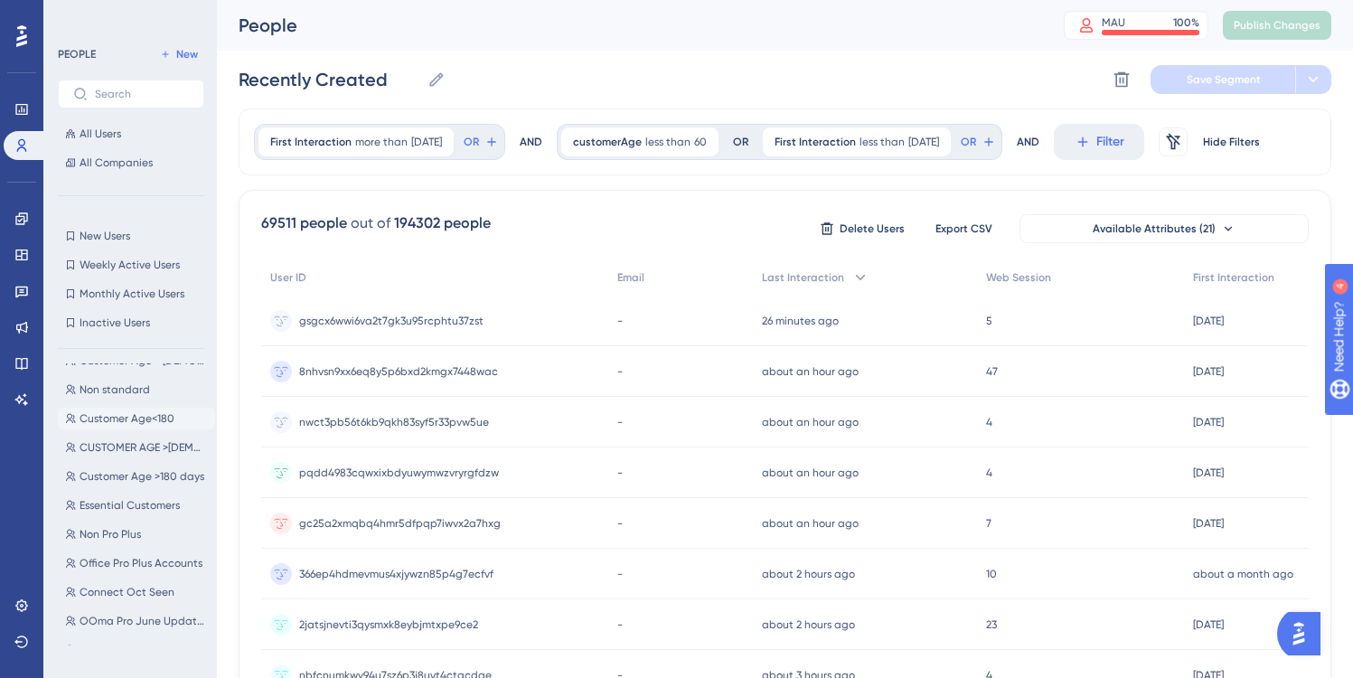
scroll to position [0, 0]
